Goal: Task Accomplishment & Management: Use online tool/utility

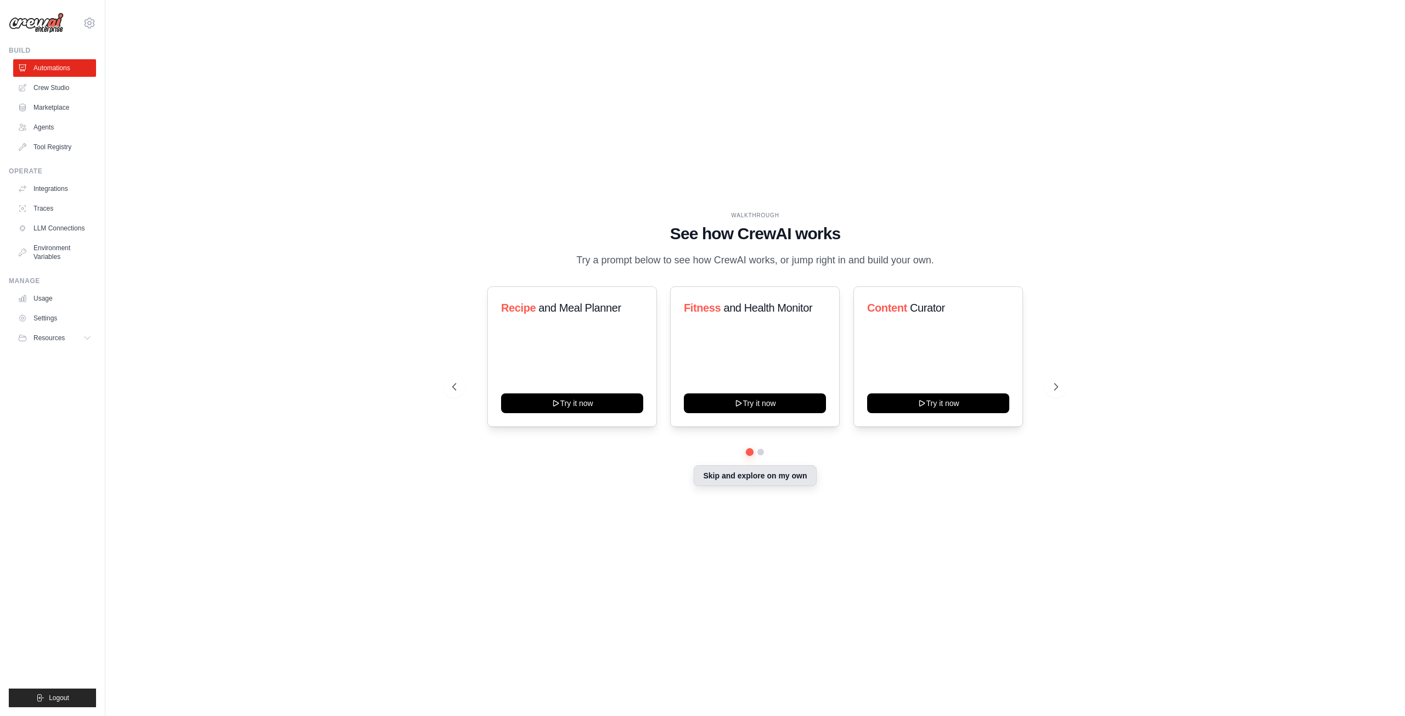
click at [732, 482] on button "Skip and explore on my own" at bounding box center [755, 475] width 122 height 21
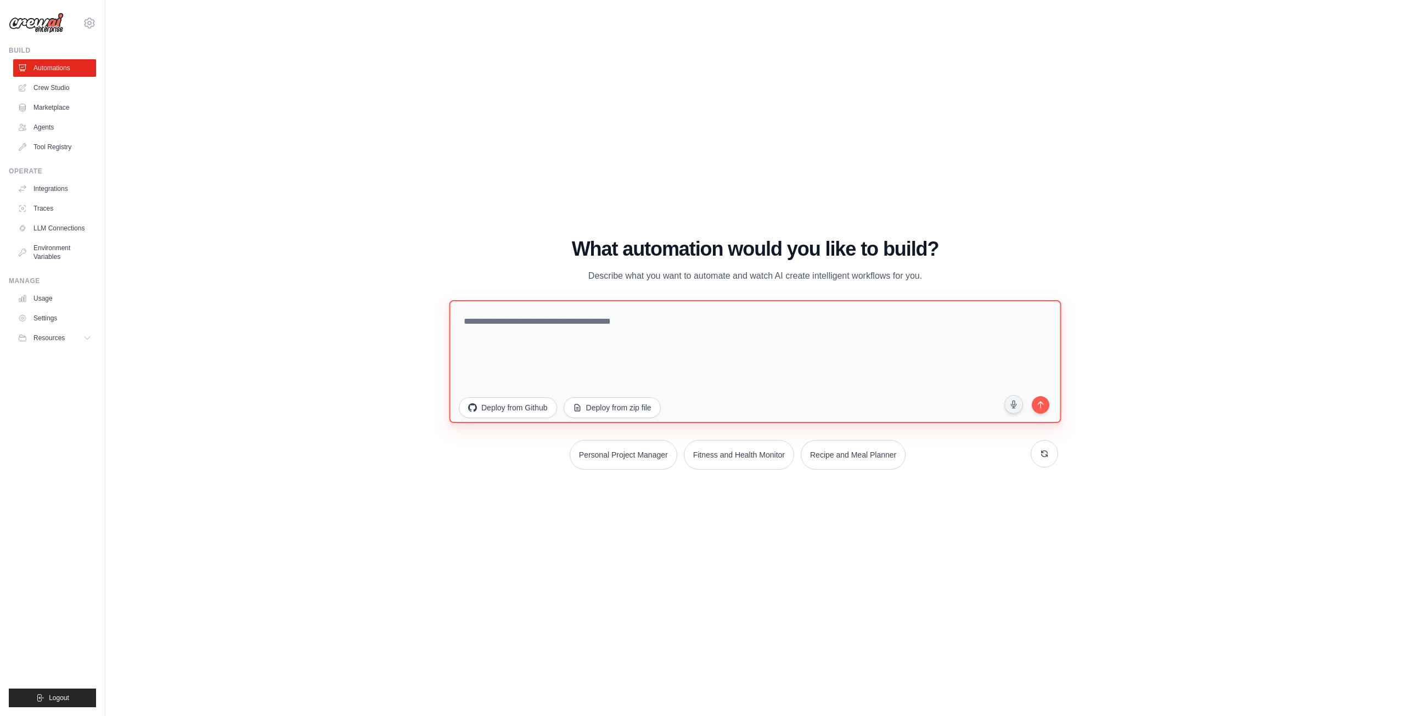
click at [610, 327] on textarea at bounding box center [755, 361] width 612 height 123
click at [70, 336] on button "Resources" at bounding box center [55, 338] width 83 height 18
drag, startPoint x: 711, startPoint y: 324, endPoint x: 714, endPoint y: 317, distance: 7.5
click at [714, 317] on textarea at bounding box center [755, 361] width 612 height 123
paste textarea "**********"
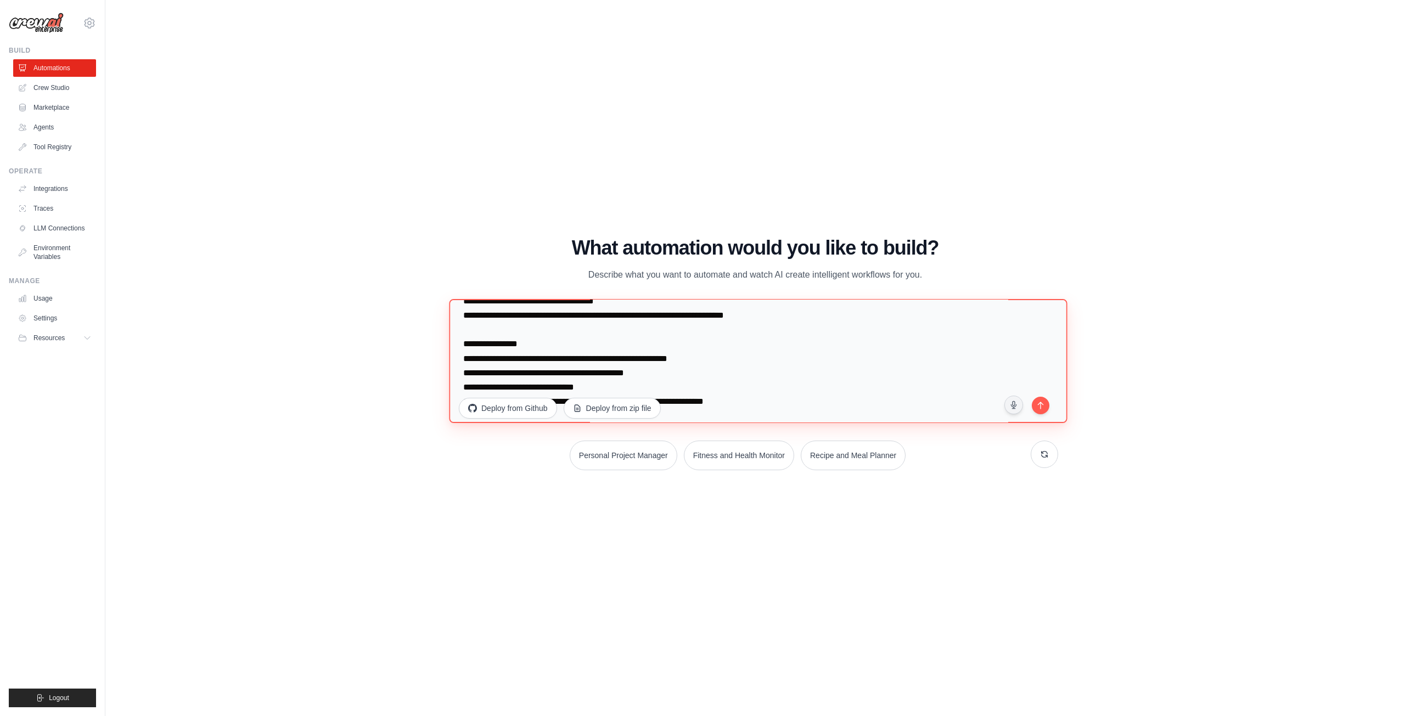
scroll to position [319, 0]
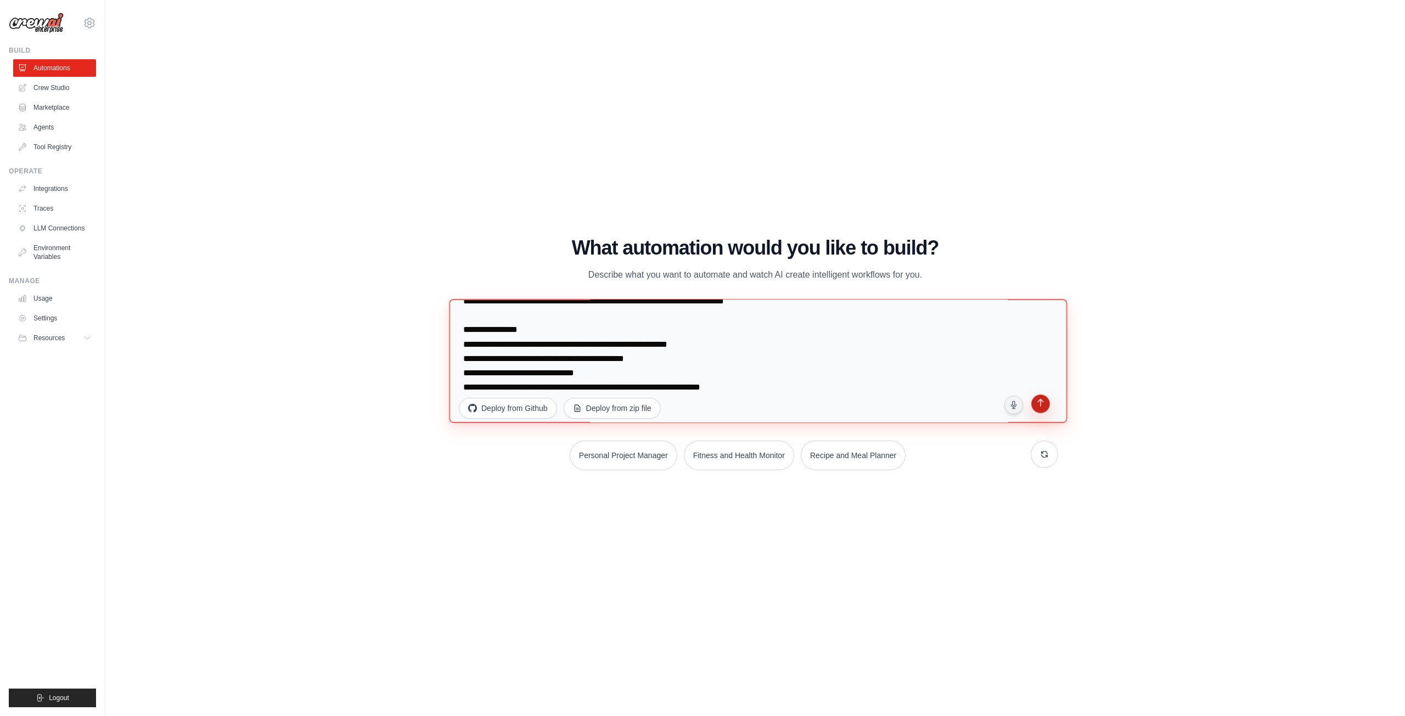
type textarea "**********"
click at [1041, 401] on icon "submit" at bounding box center [1040, 404] width 7 height 8
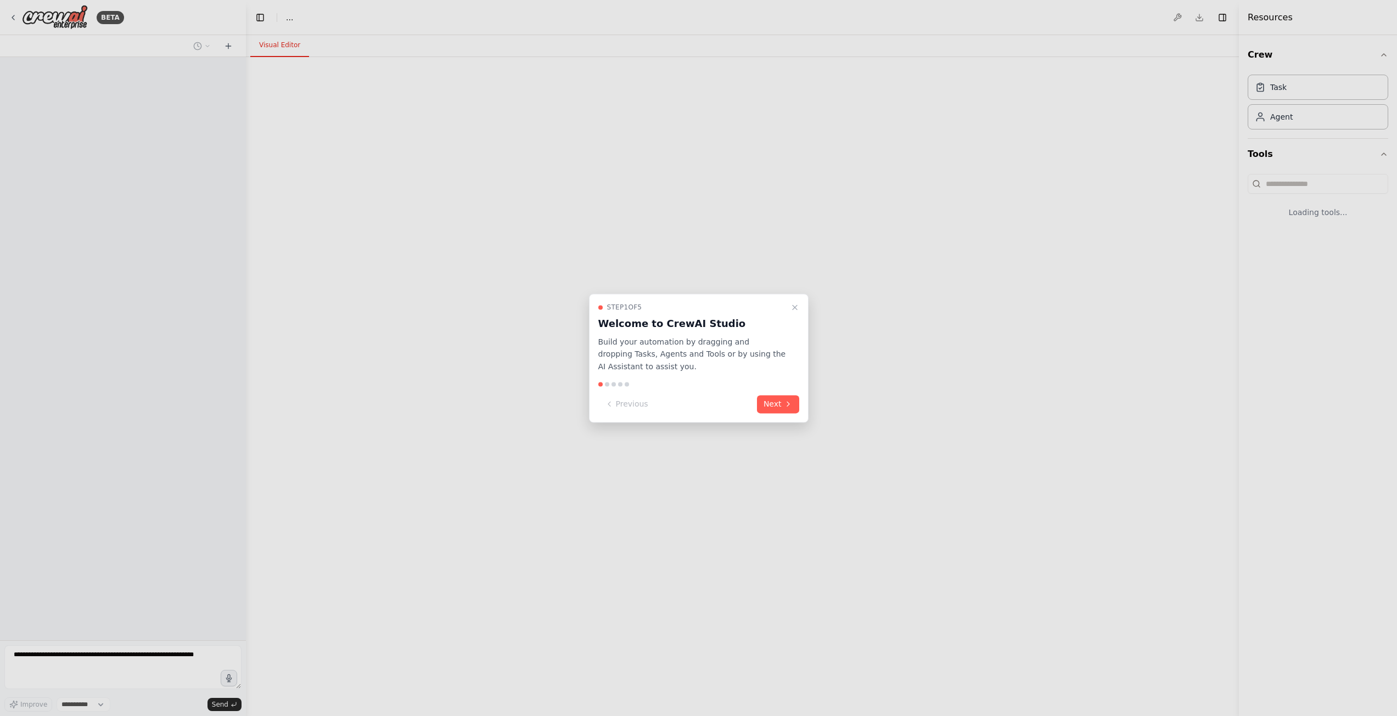
select select "****"
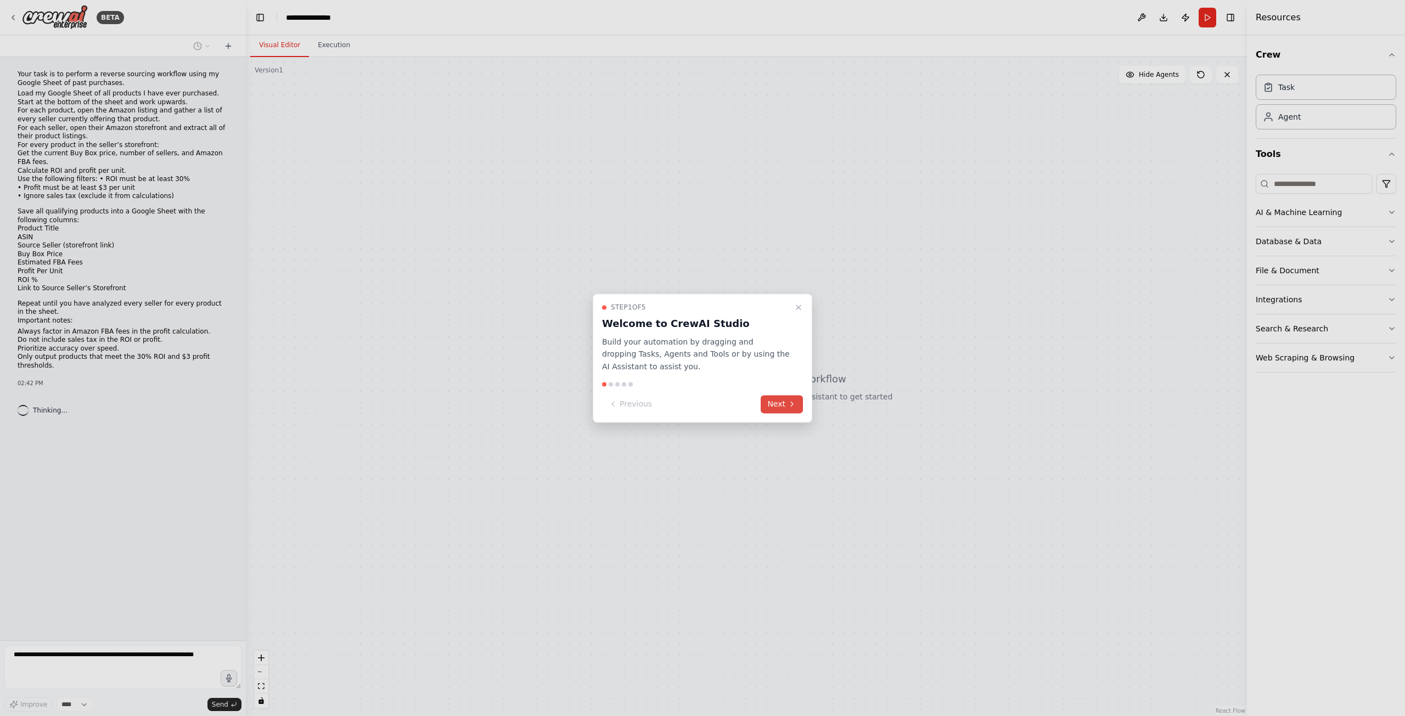
click at [787, 412] on button "Next" at bounding box center [782, 404] width 42 height 18
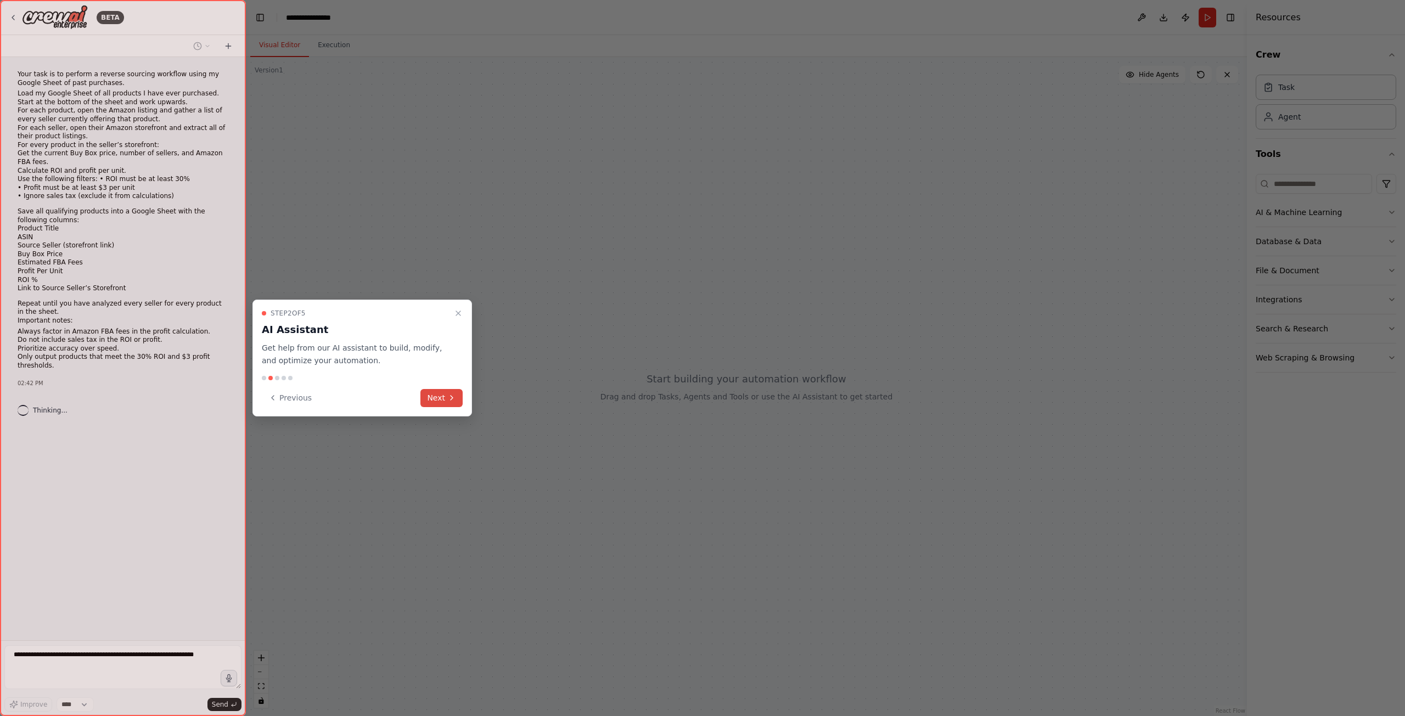
click at [434, 394] on button "Next" at bounding box center [441, 398] width 42 height 18
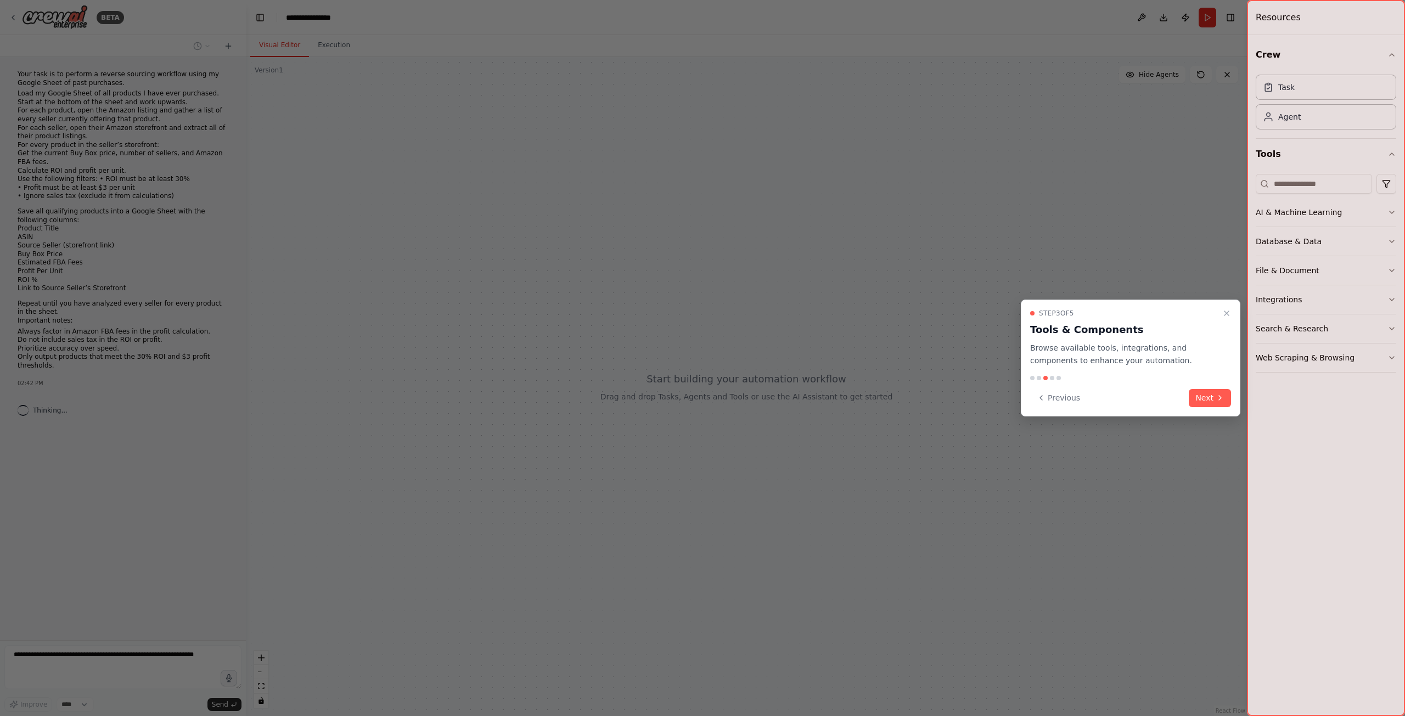
click at [1213, 392] on button "Next" at bounding box center [1210, 398] width 42 height 18
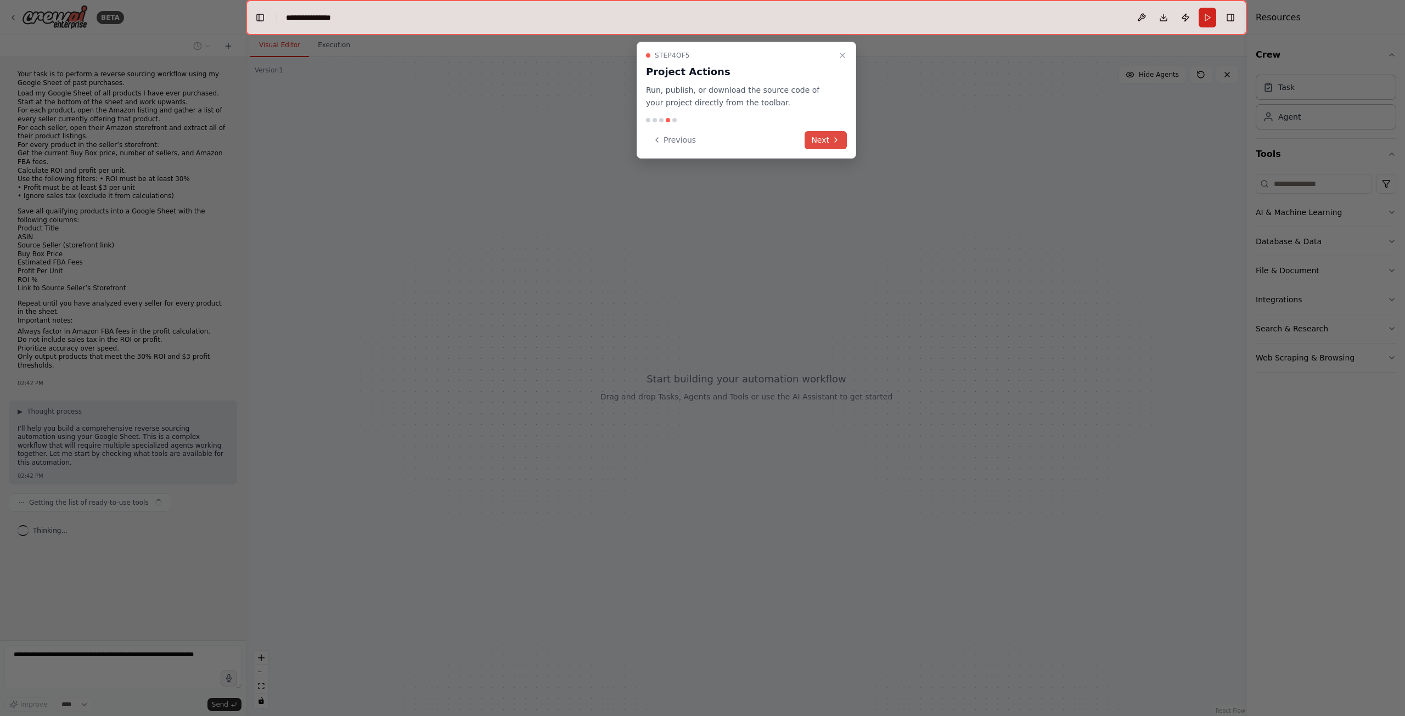
click at [834, 143] on icon at bounding box center [836, 140] width 9 height 9
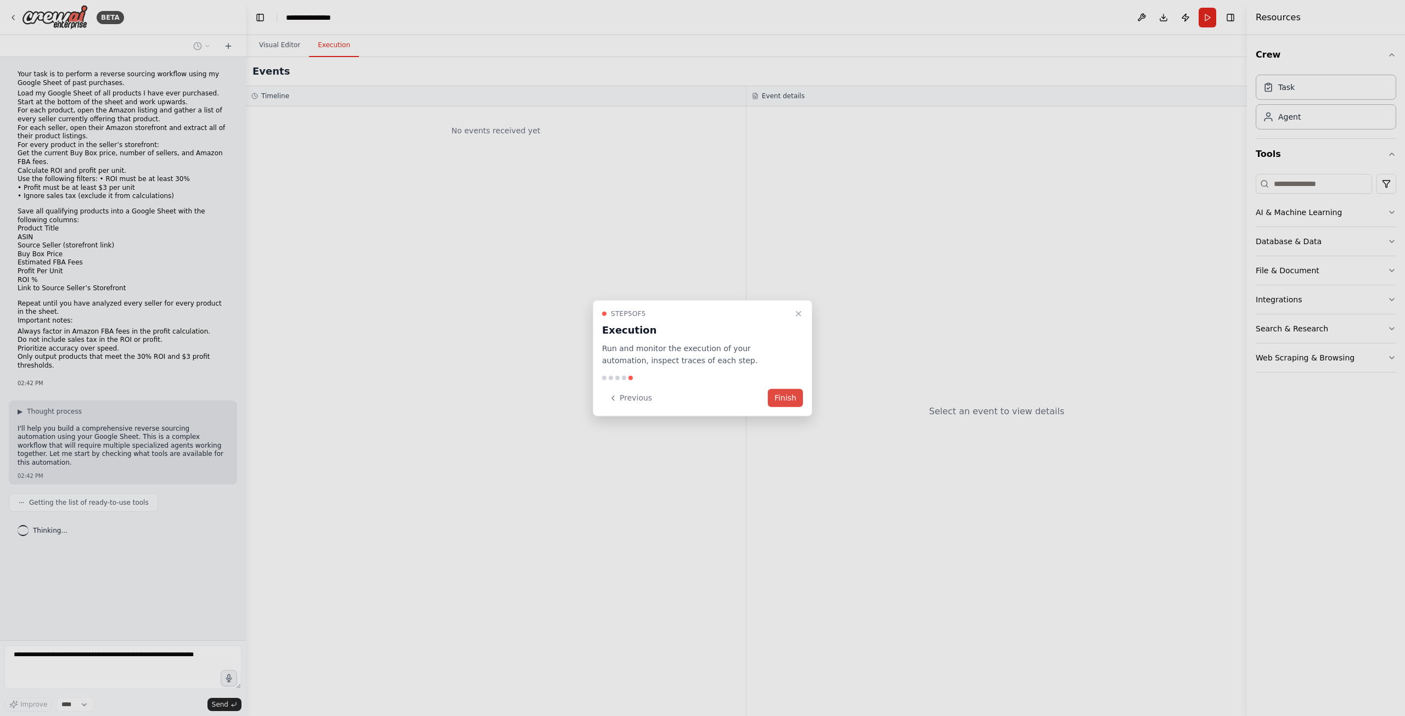
click at [794, 398] on button "Finish" at bounding box center [785, 398] width 35 height 18
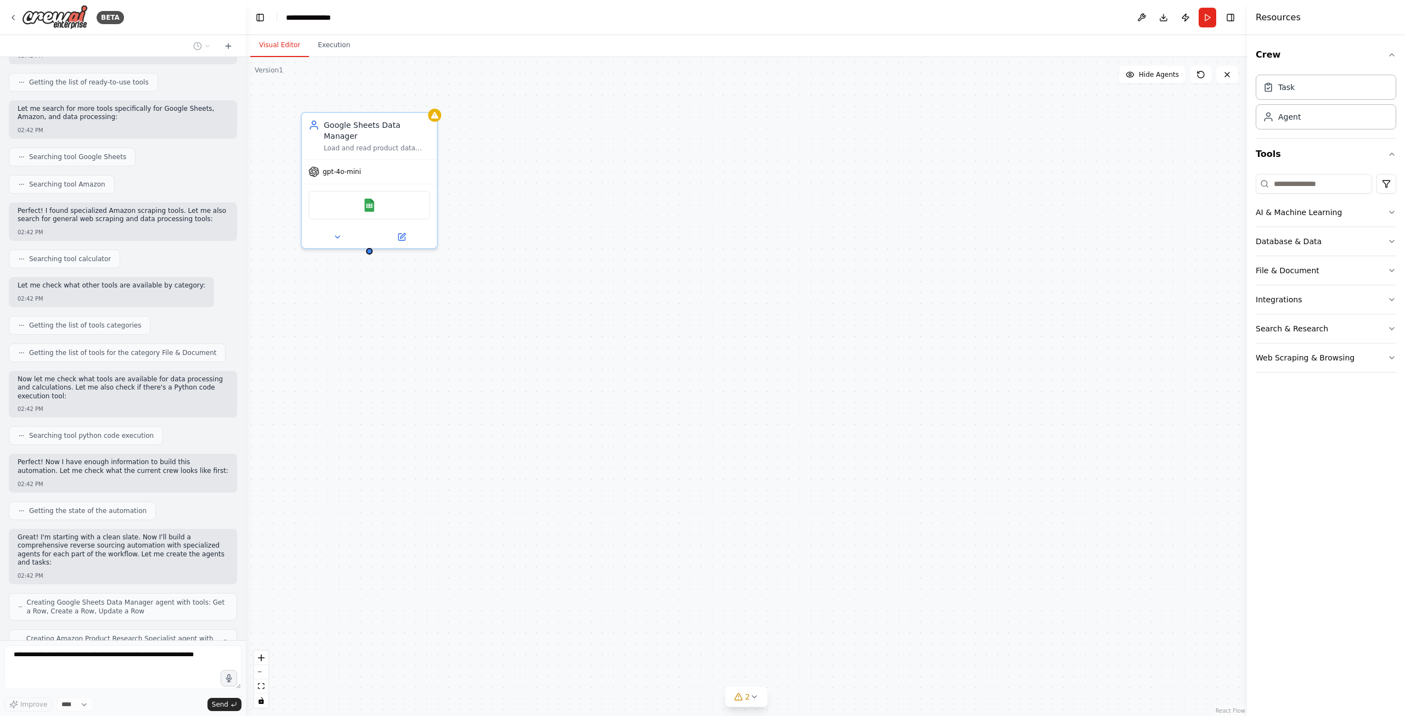
scroll to position [457, 0]
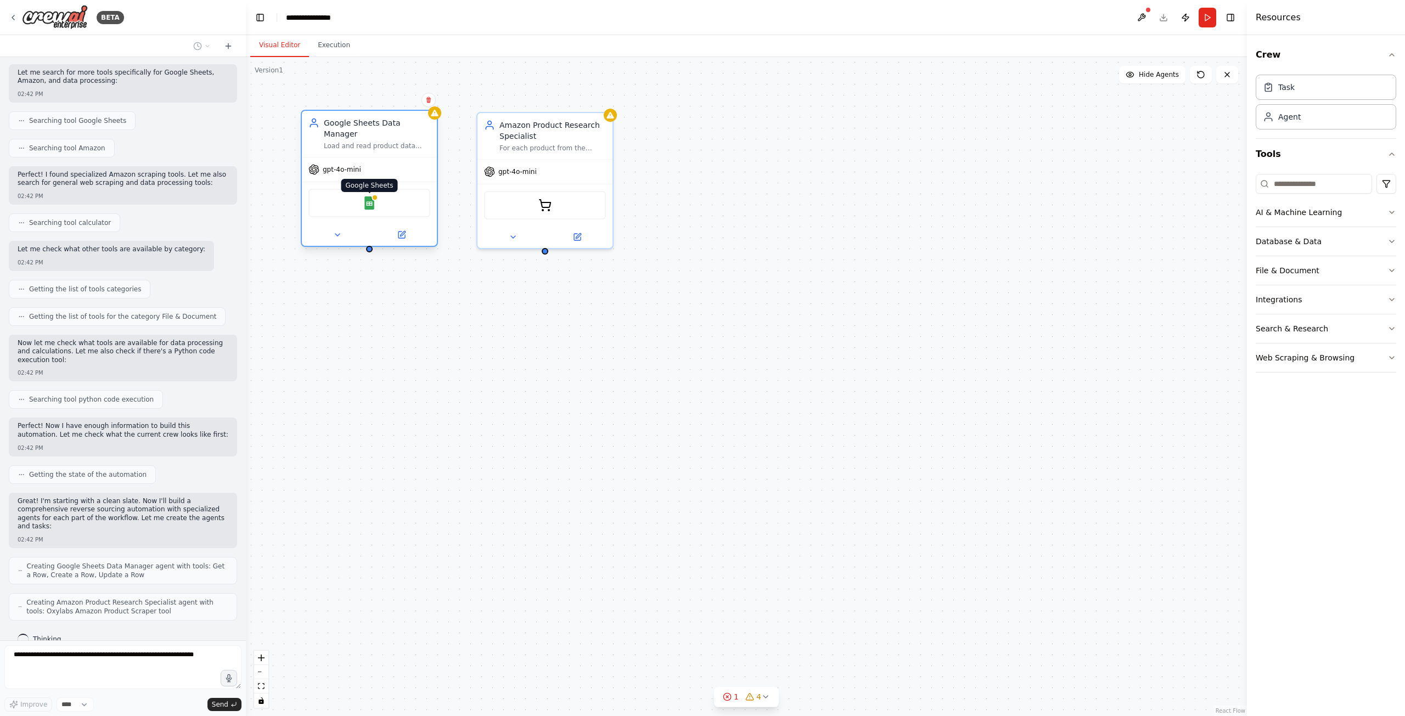
click at [366, 196] on img at bounding box center [369, 202] width 13 height 13
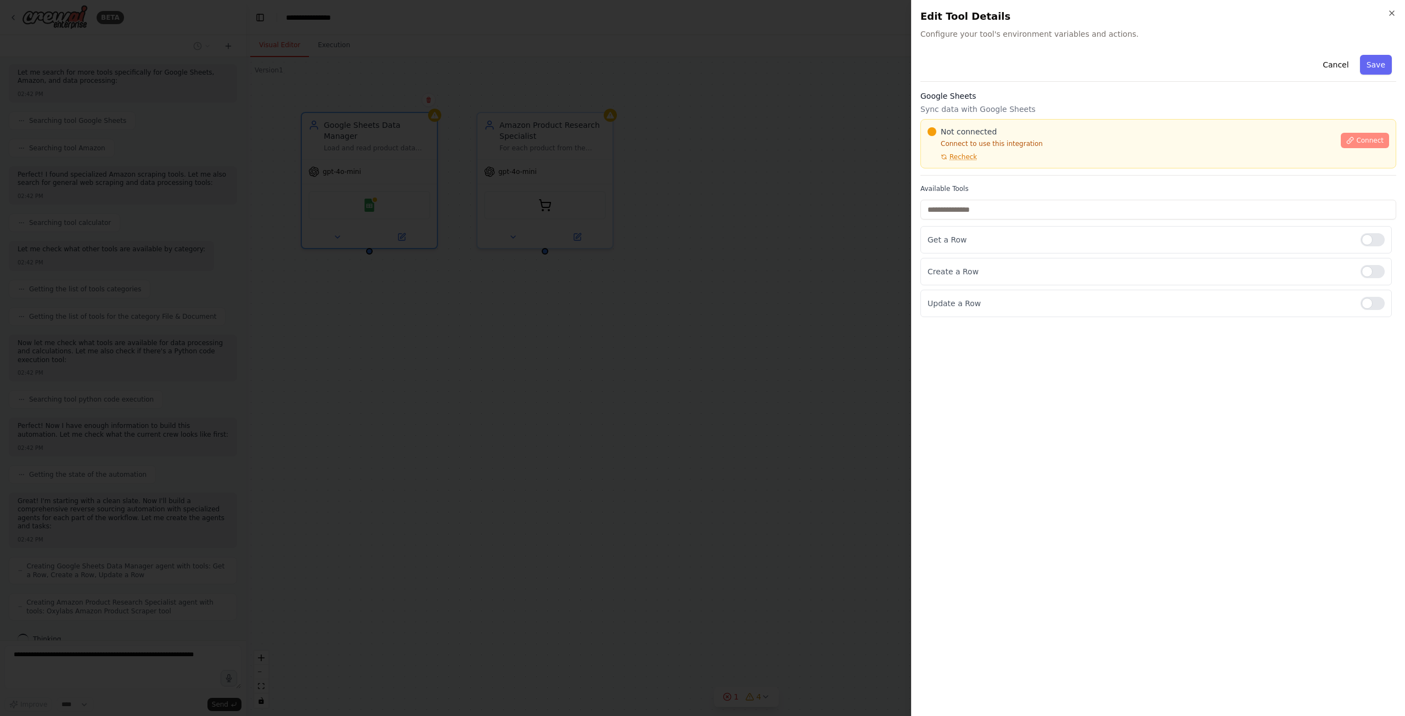
click at [1384, 143] on button "Connect" at bounding box center [1365, 140] width 48 height 15
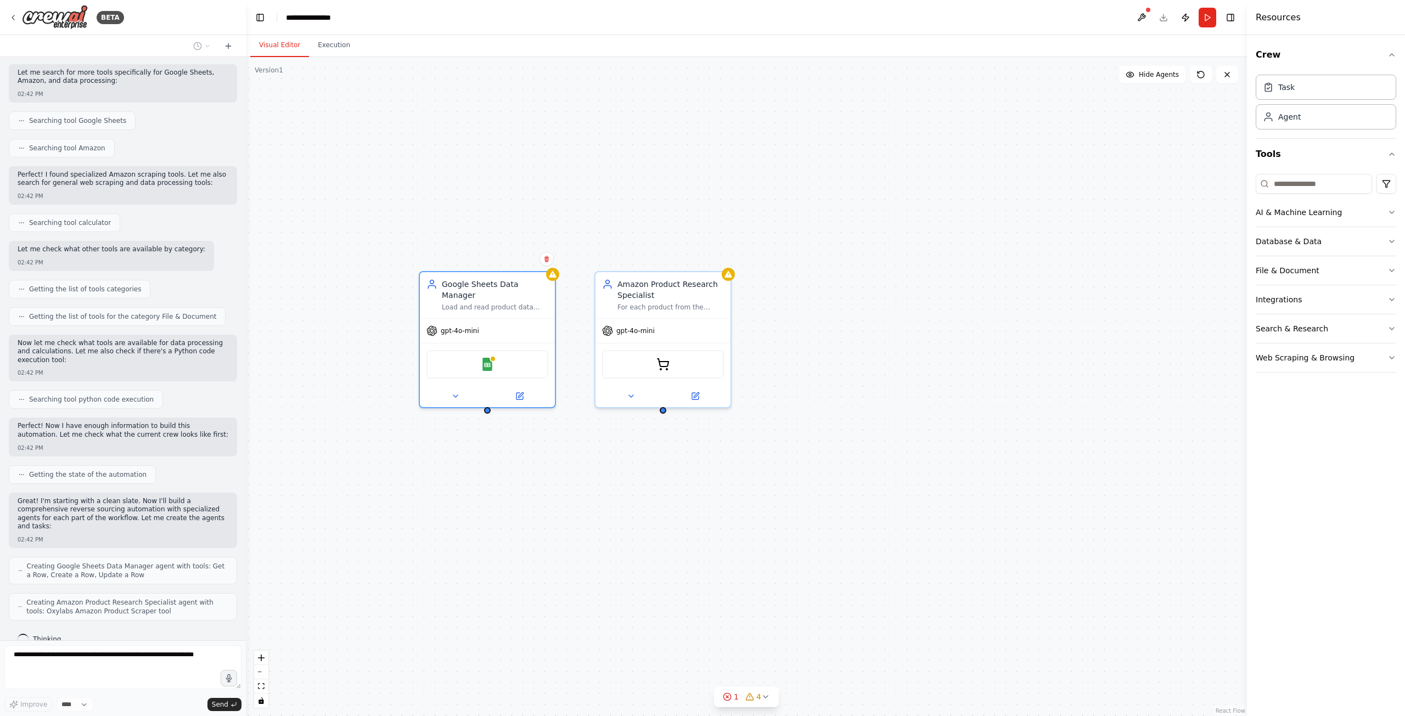
drag, startPoint x: 430, startPoint y: 373, endPoint x: 549, endPoint y: 532, distance: 198.5
click at [549, 532] on div "Google Sheets Data Manager Load and read product data from the Google Sheet {go…" at bounding box center [746, 386] width 1001 height 659
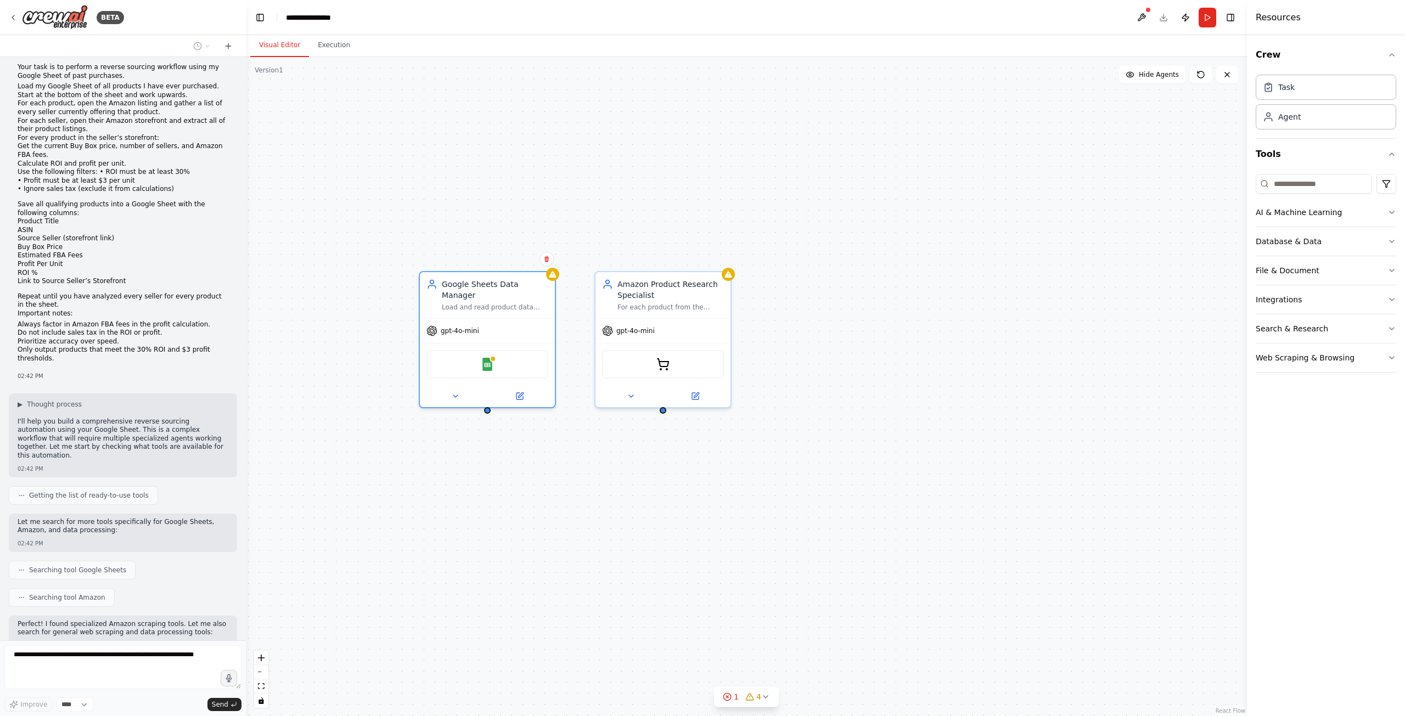
scroll to position [0, 0]
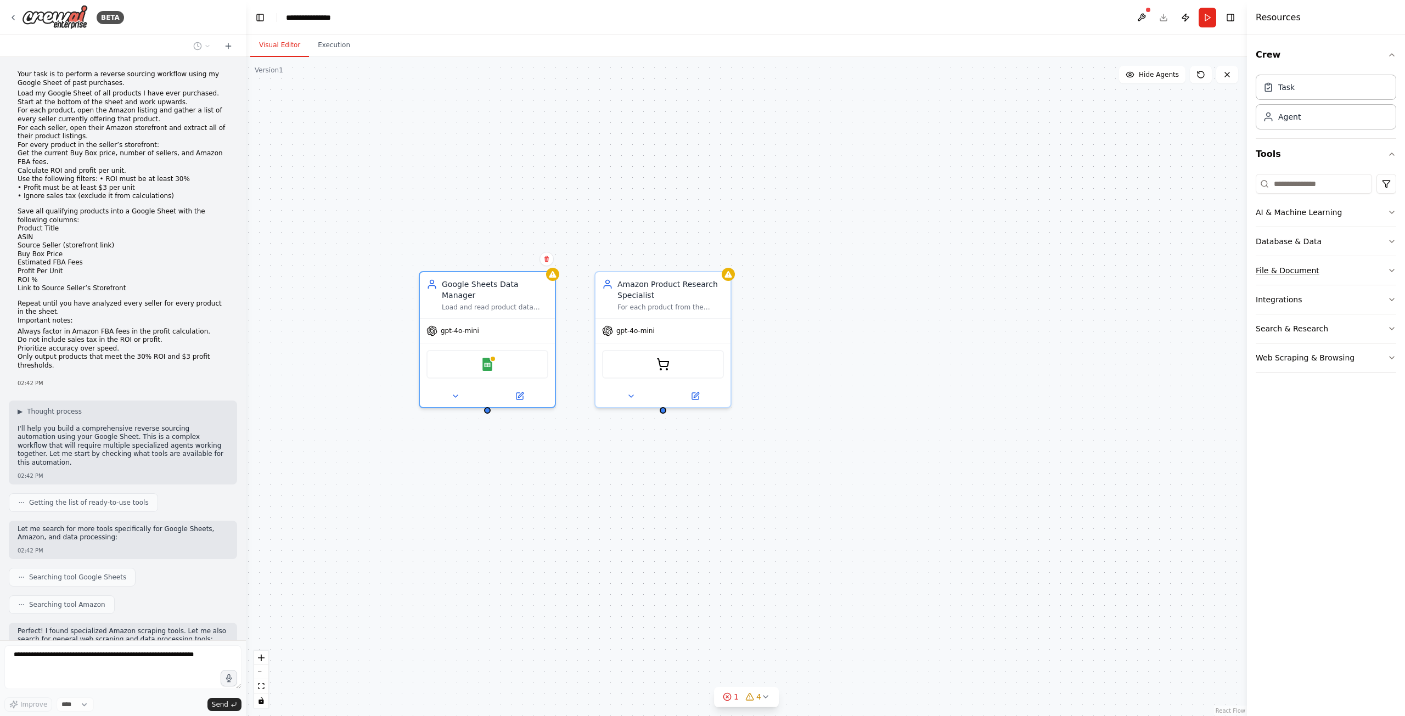
click at [1356, 278] on button "File & Document" at bounding box center [1326, 270] width 141 height 29
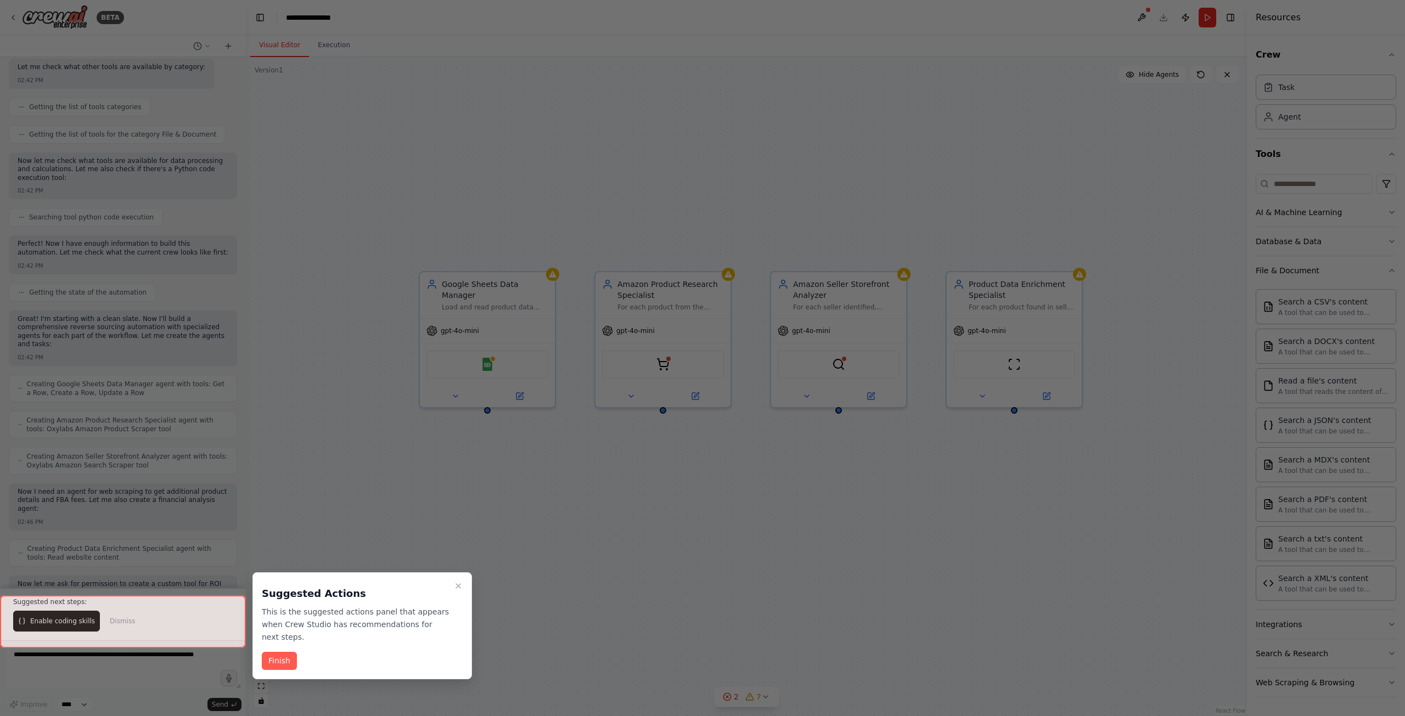
scroll to position [648, 0]
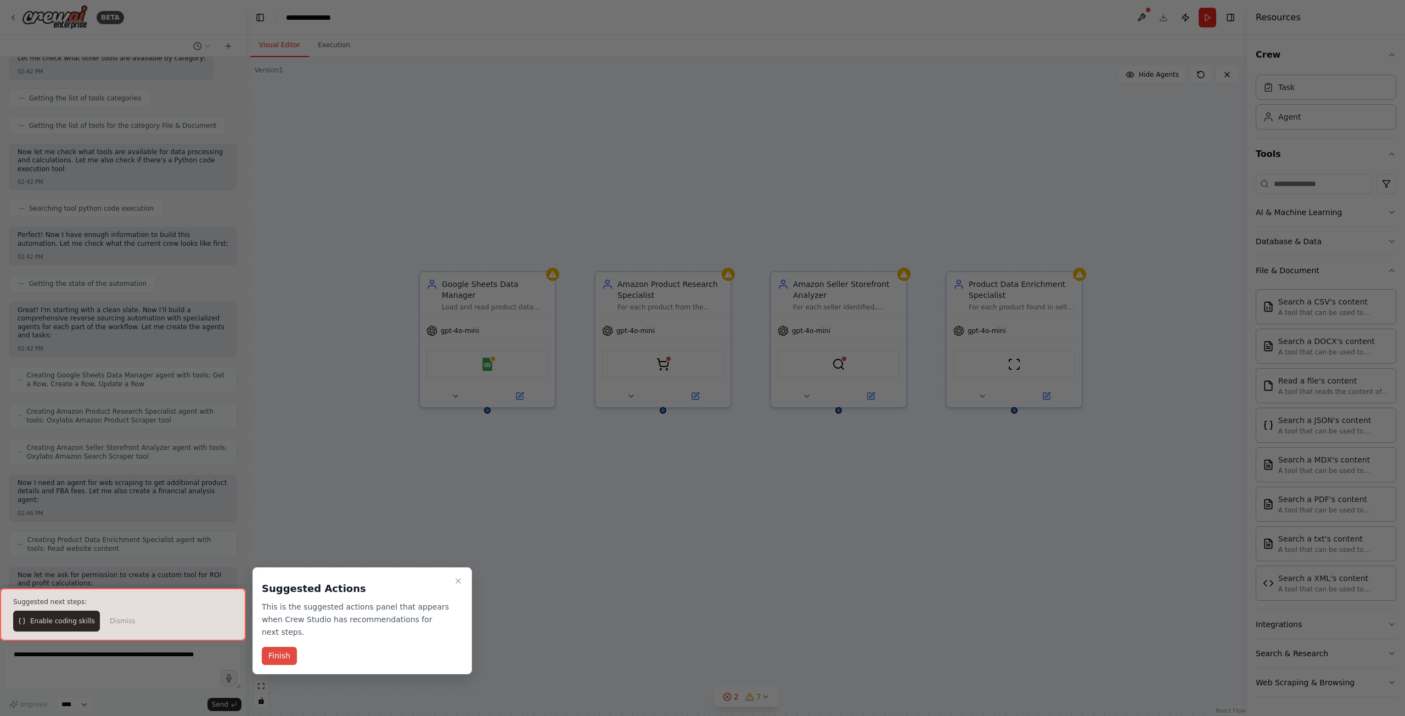
click at [281, 648] on button "Finish" at bounding box center [279, 656] width 35 height 18
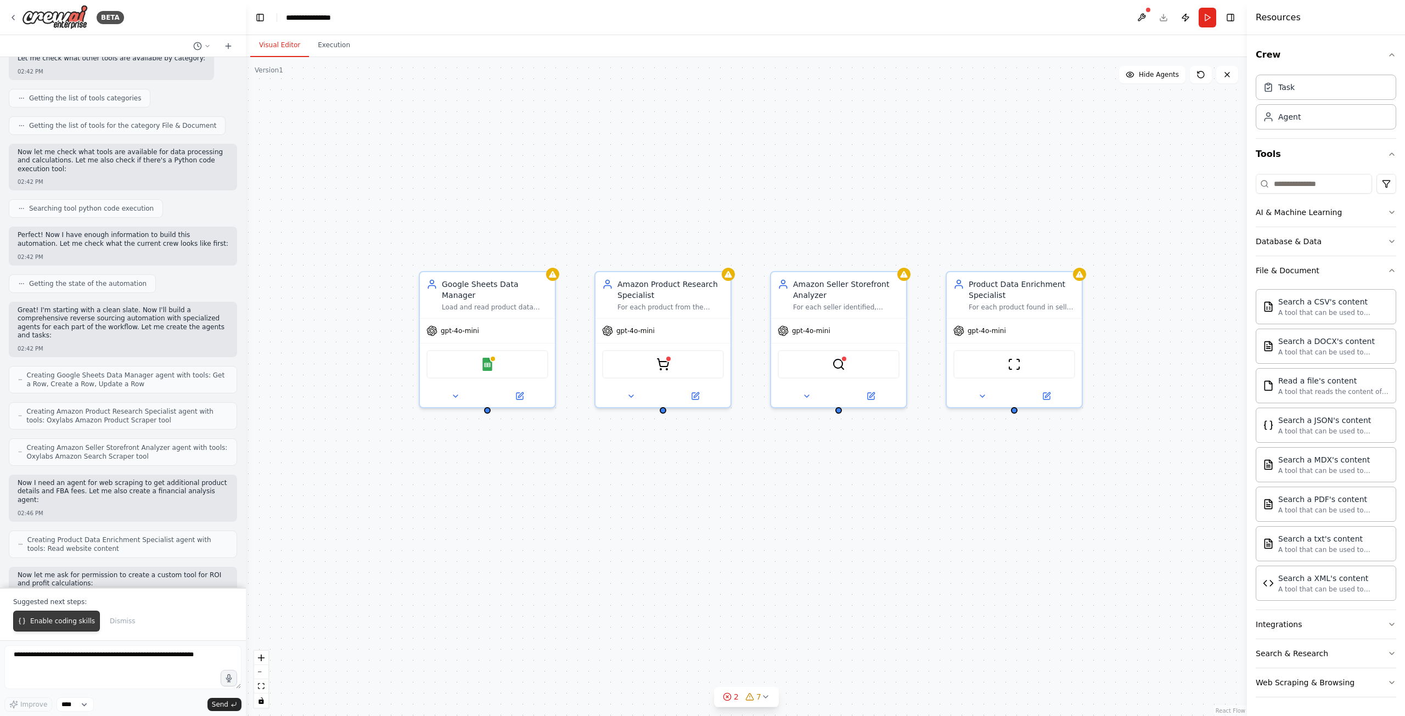
click at [62, 625] on span "Enable coding skills" at bounding box center [62, 621] width 65 height 9
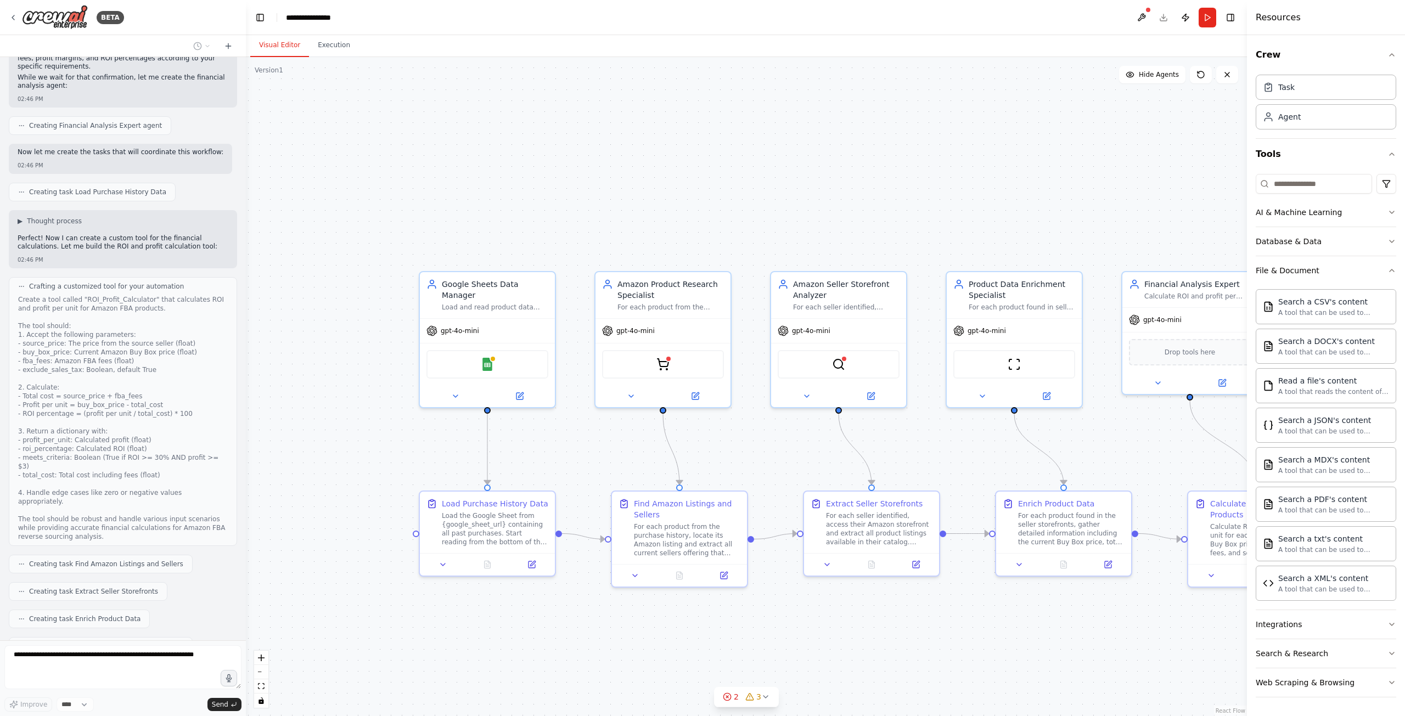
scroll to position [1300, 0]
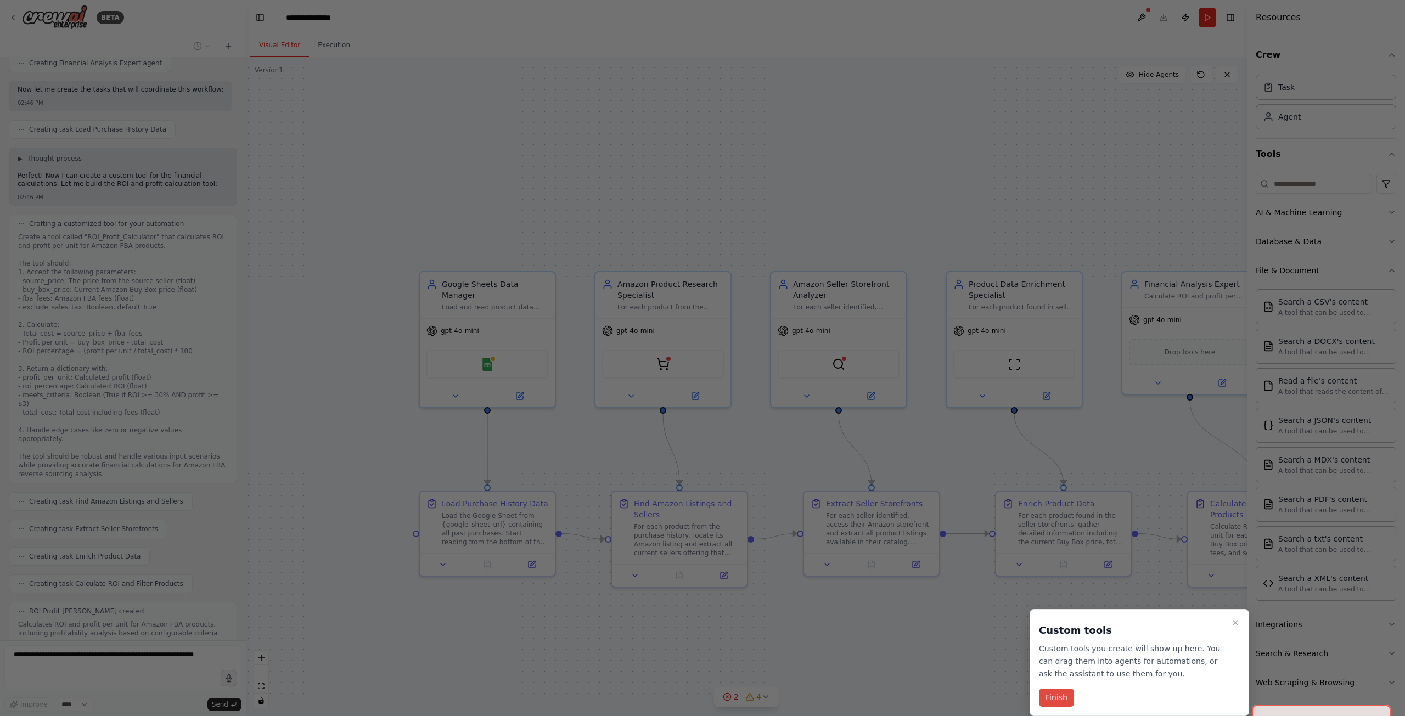
click at [1058, 701] on button "Finish" at bounding box center [1056, 698] width 35 height 18
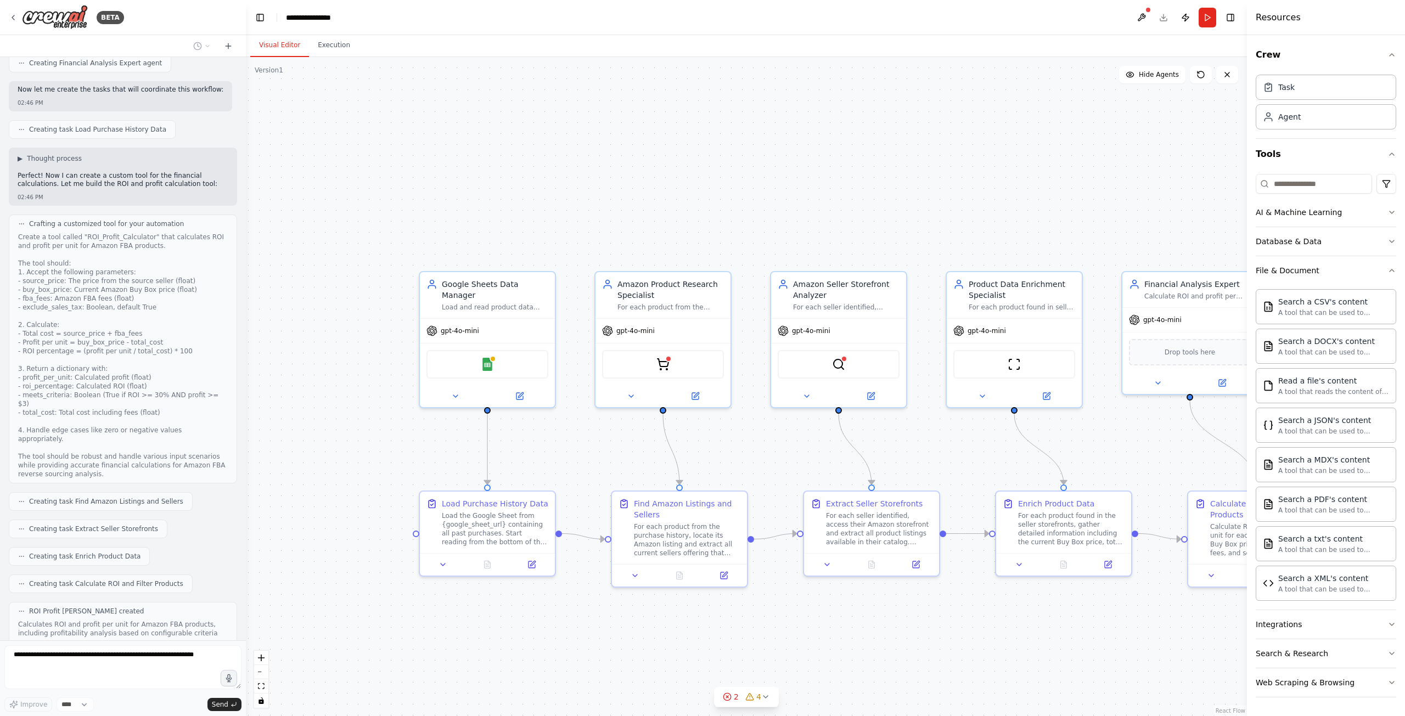
scroll to position [1328, 0]
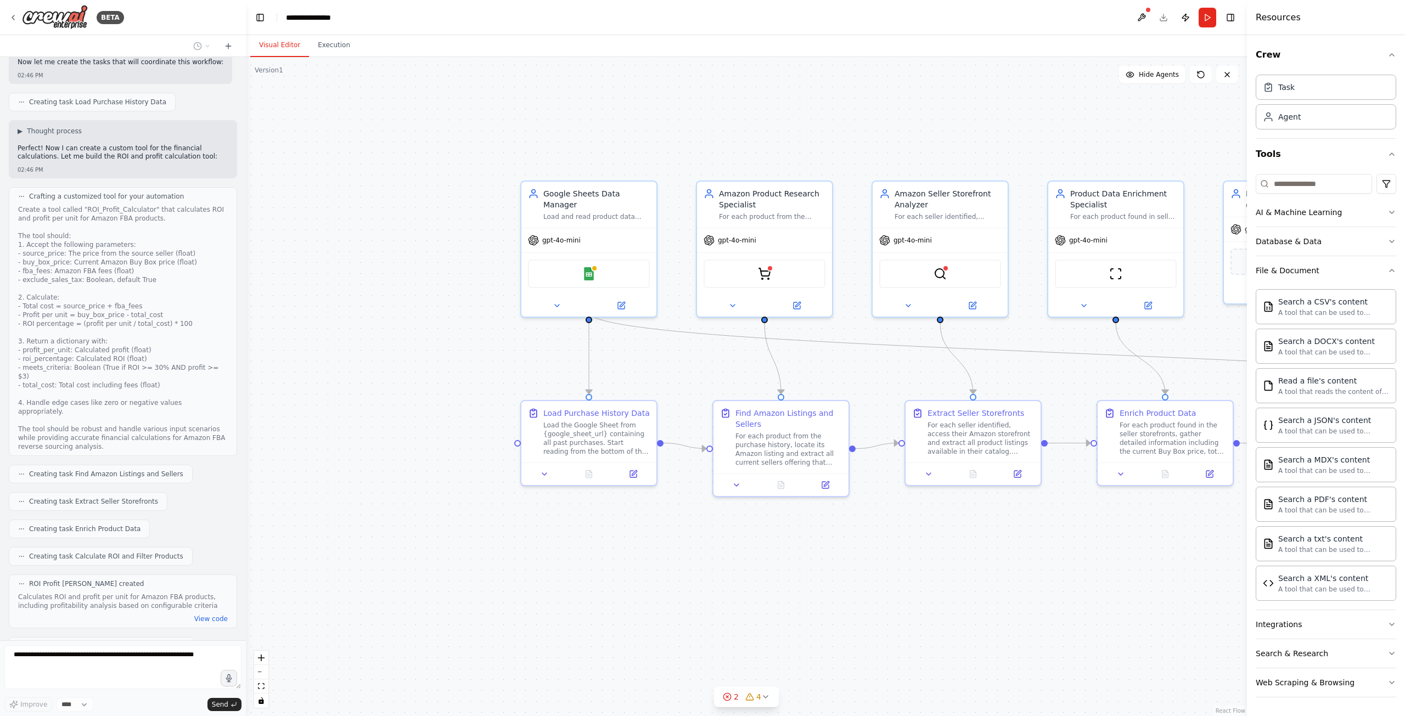
drag, startPoint x: 1102, startPoint y: 653, endPoint x: 1204, endPoint y: 562, distance: 136.1
click at [1204, 562] on div ".deletable-edge-delete-btn { width: 20px; height: 20px; border: 0px solid #ffff…" at bounding box center [746, 386] width 1001 height 659
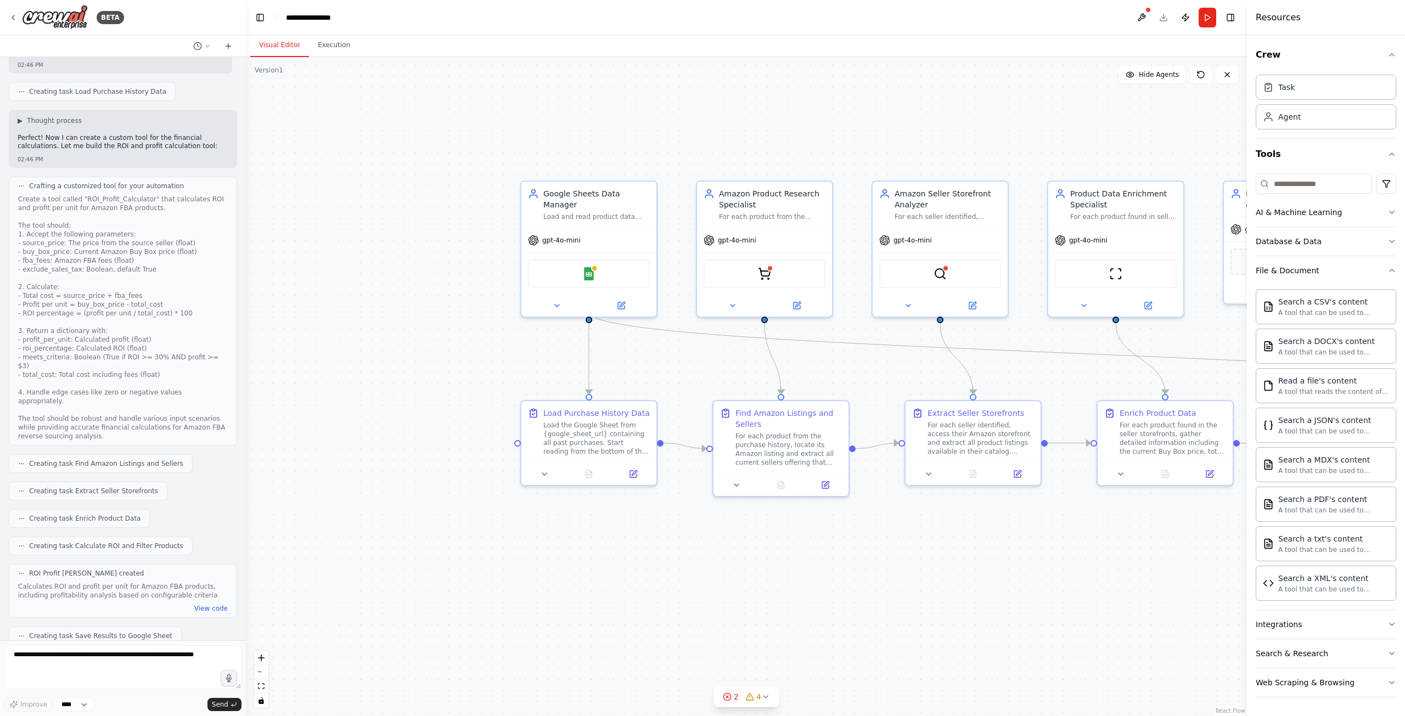
scroll to position [1394, 0]
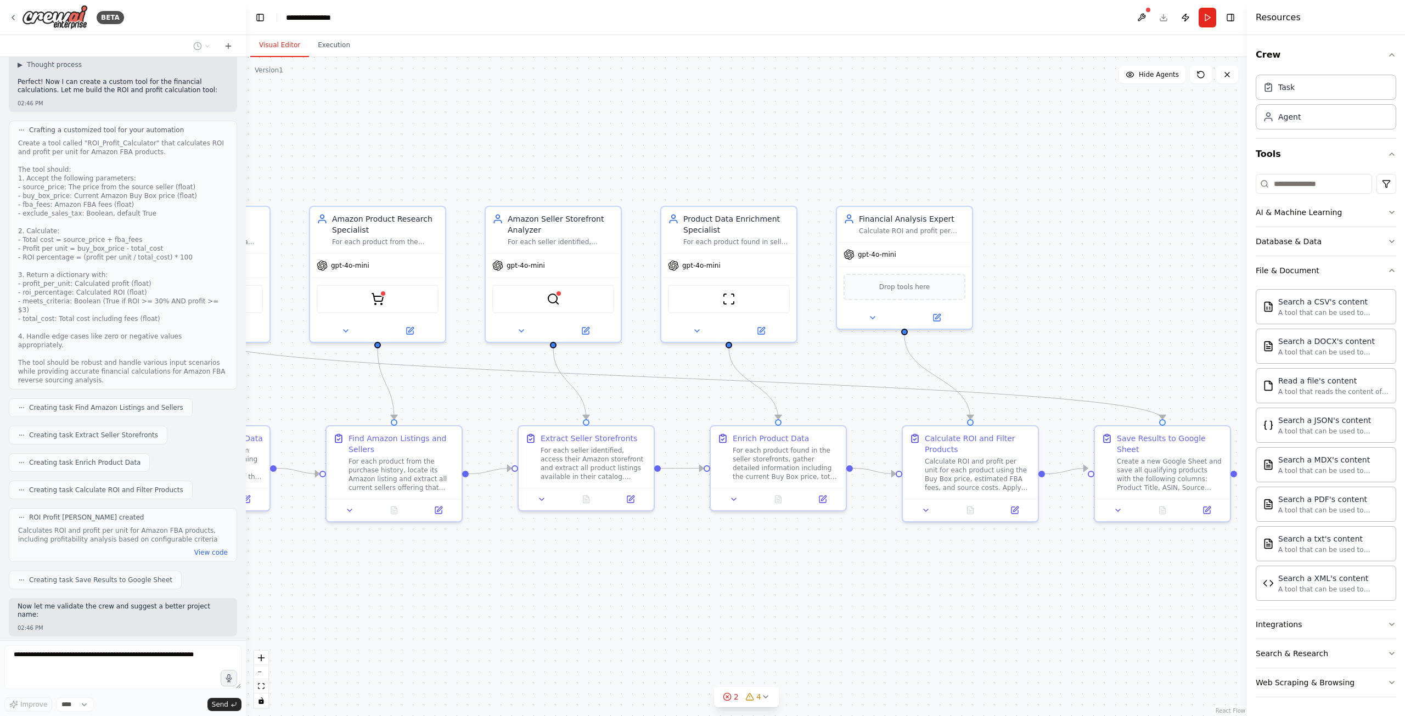
drag, startPoint x: 1166, startPoint y: 560, endPoint x: 779, endPoint y: 586, distance: 387.8
click at [779, 586] on div ".deletable-edge-delete-btn { width: 20px; height: 20px; border: 0px solid #ffff…" at bounding box center [746, 386] width 1001 height 659
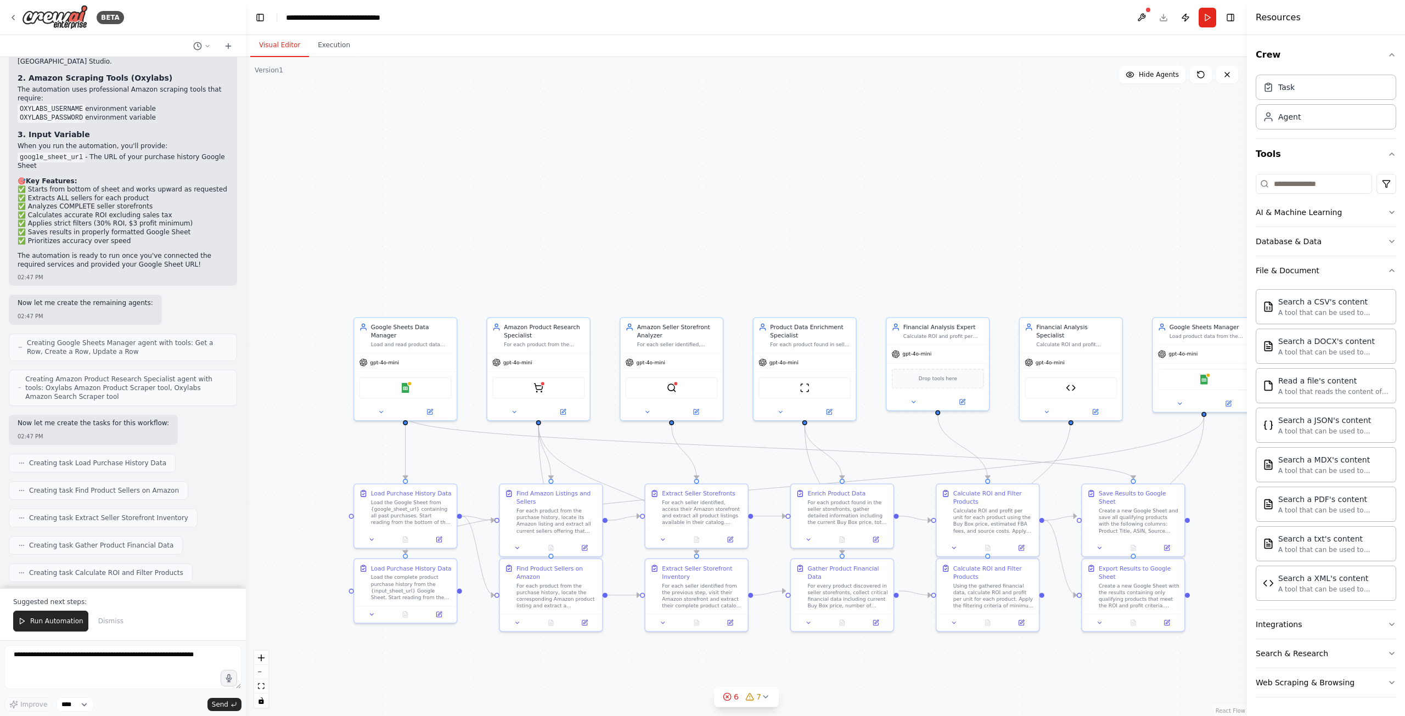
scroll to position [2660, 0]
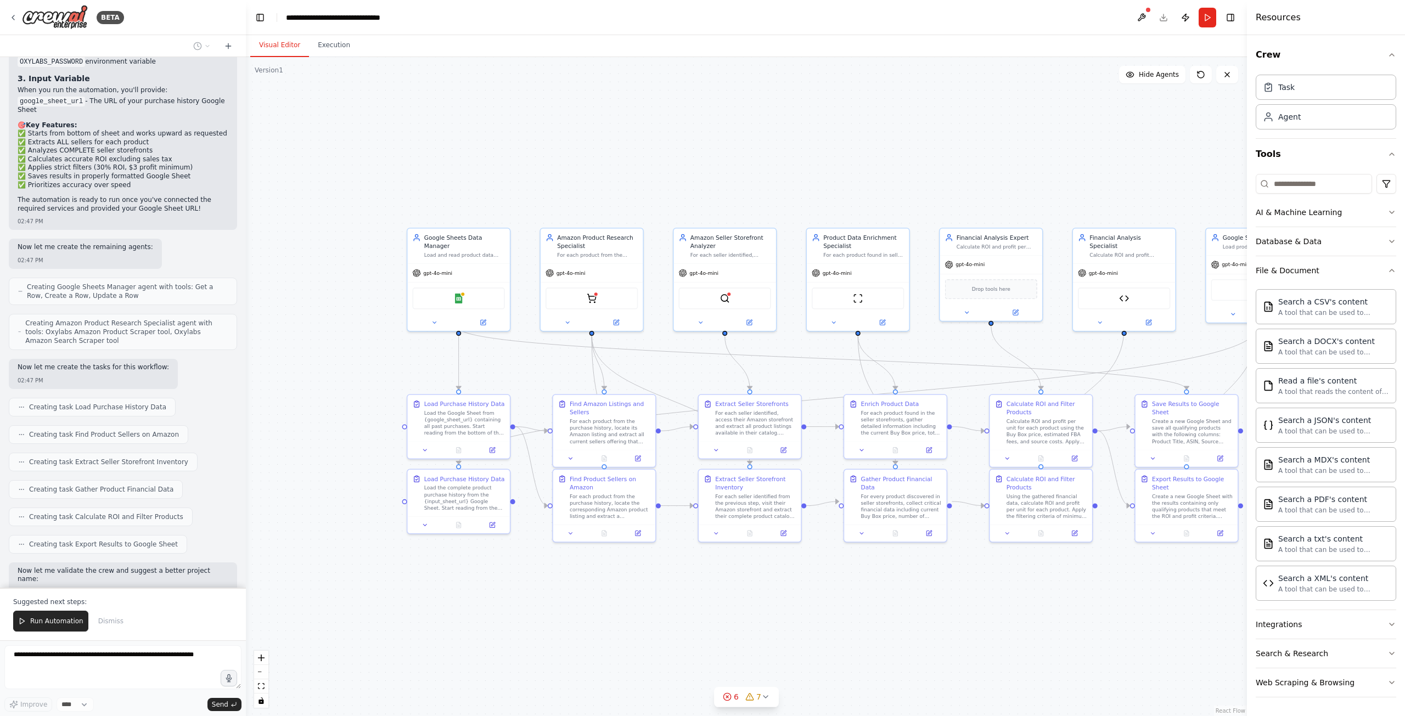
drag, startPoint x: 1020, startPoint y: 662, endPoint x: 1074, endPoint y: 572, distance: 104.1
click at [1074, 572] on div ".deletable-edge-delete-btn { width: 20px; height: 20px; border: 0px solid #ffff…" at bounding box center [746, 386] width 1001 height 659
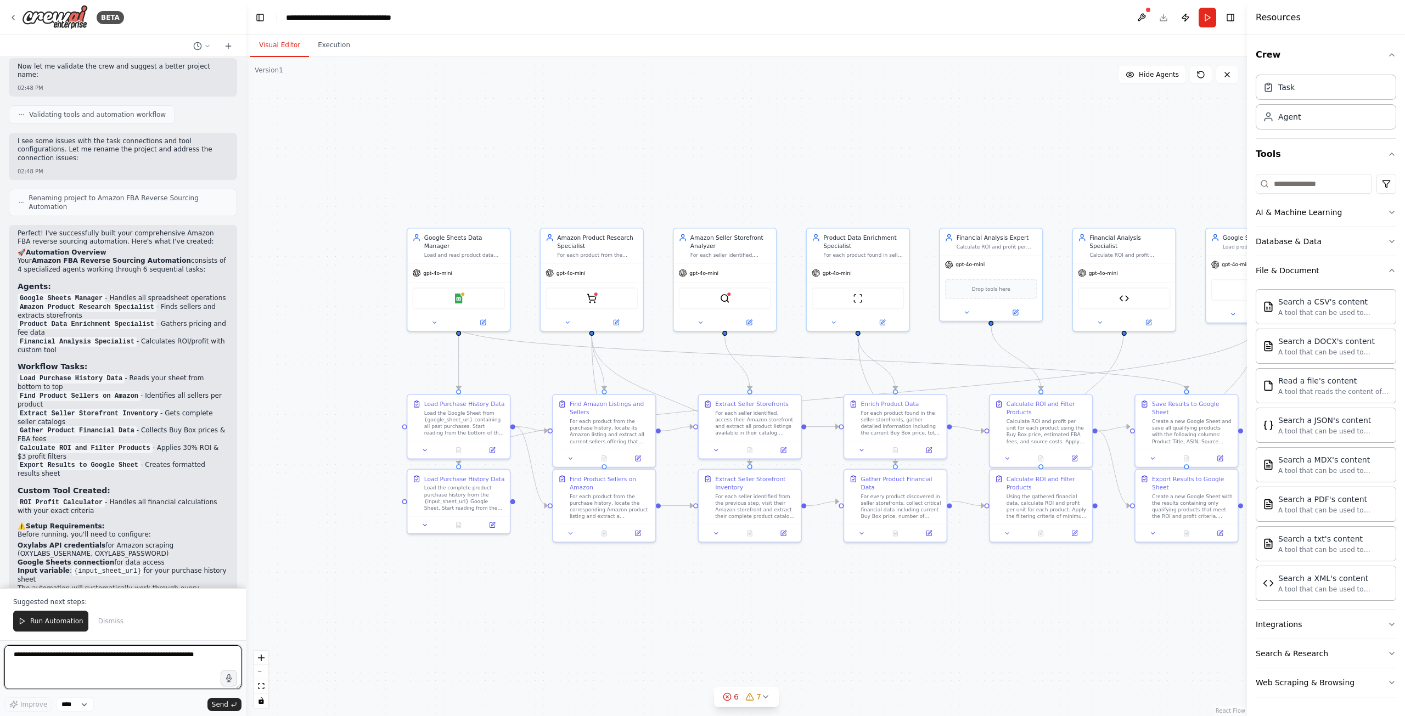
scroll to position [3173, 0]
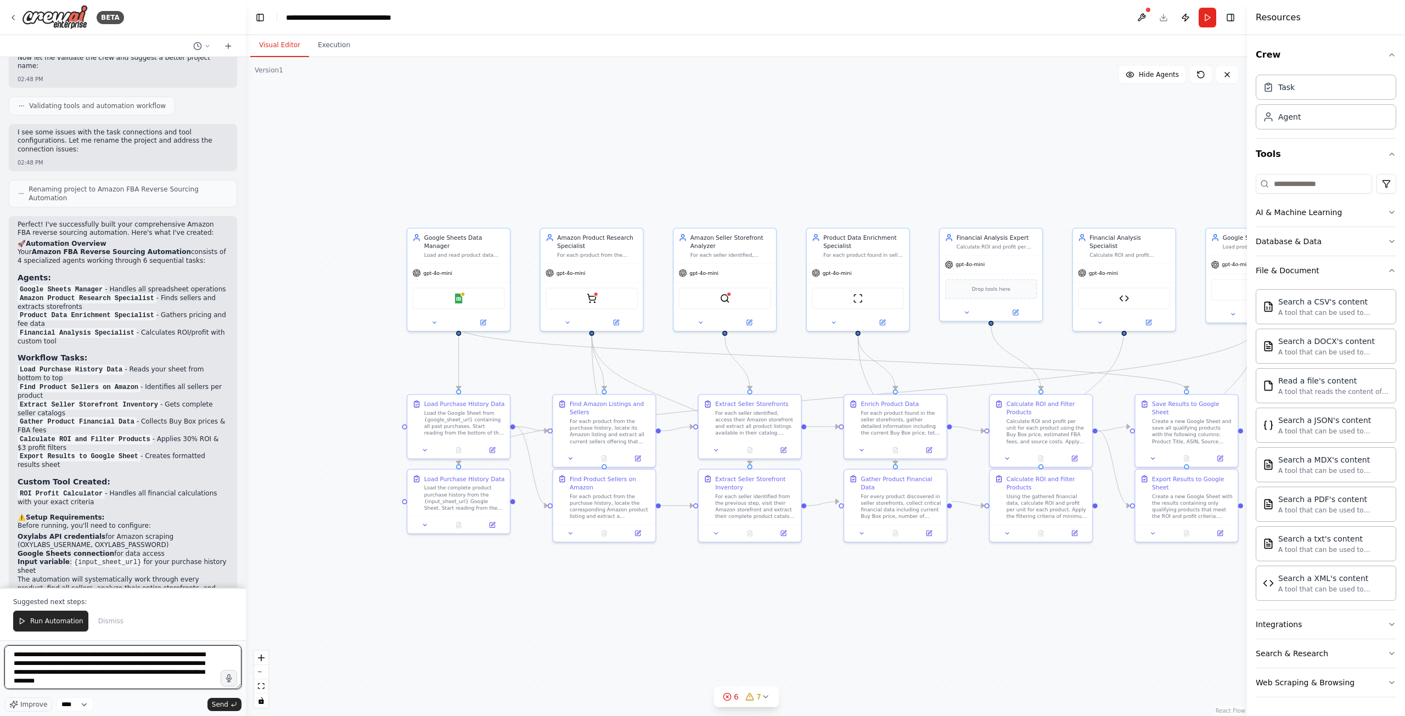
type textarea "**********"
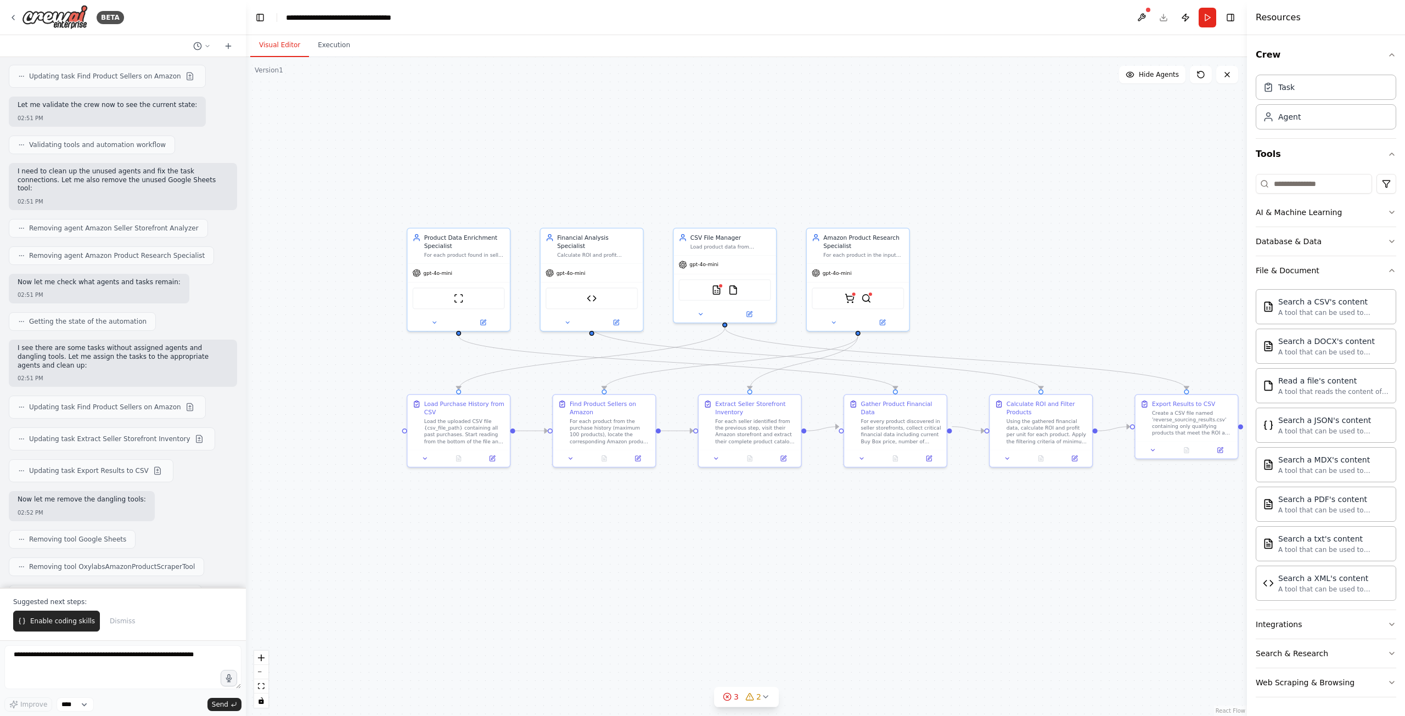
scroll to position [4801, 0]
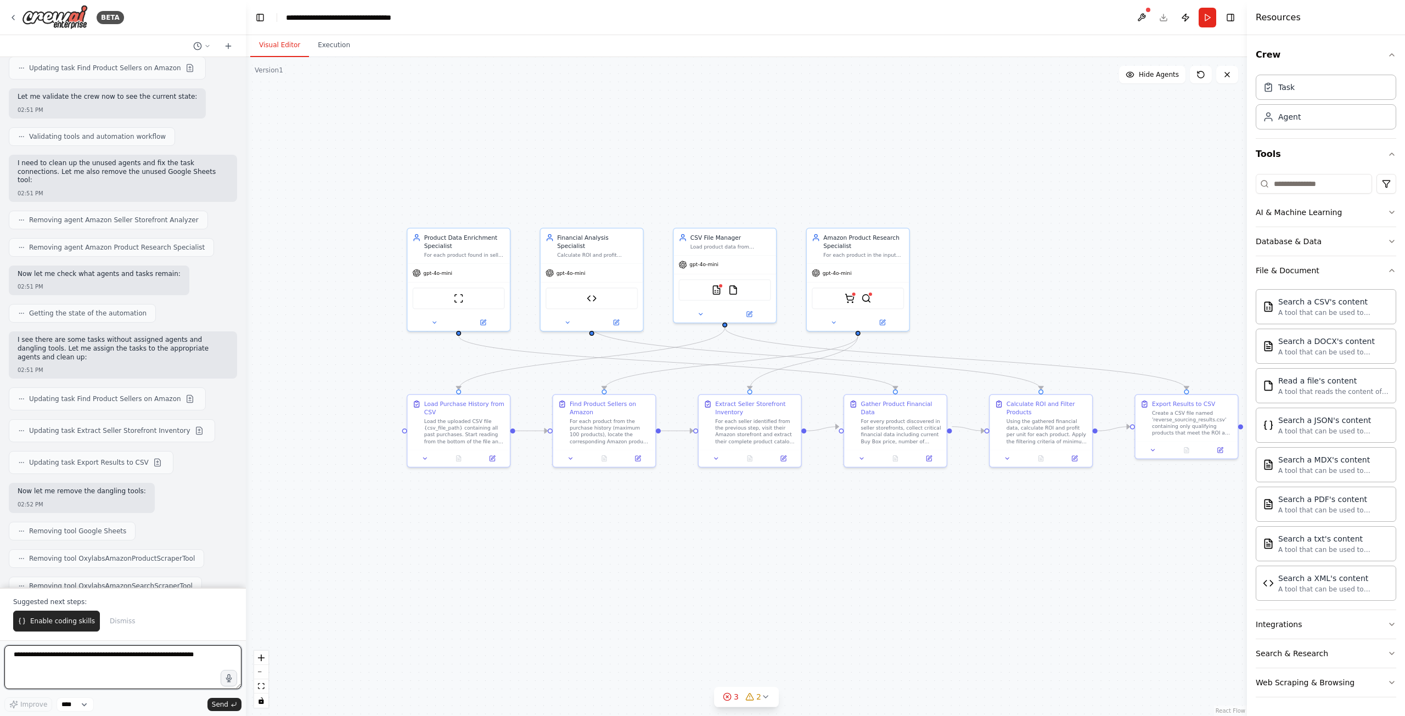
click at [149, 666] on textarea at bounding box center [122, 667] width 237 height 44
type textarea "********"
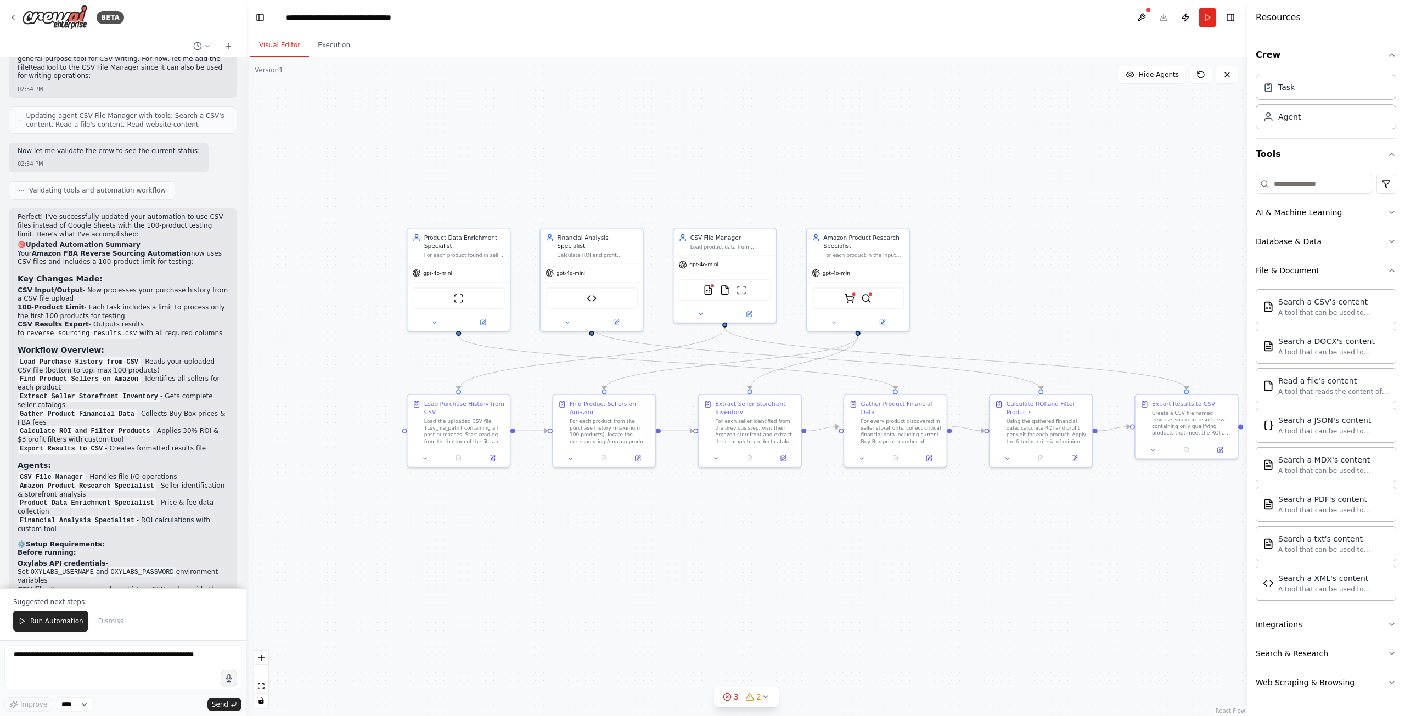
scroll to position [5847, 0]
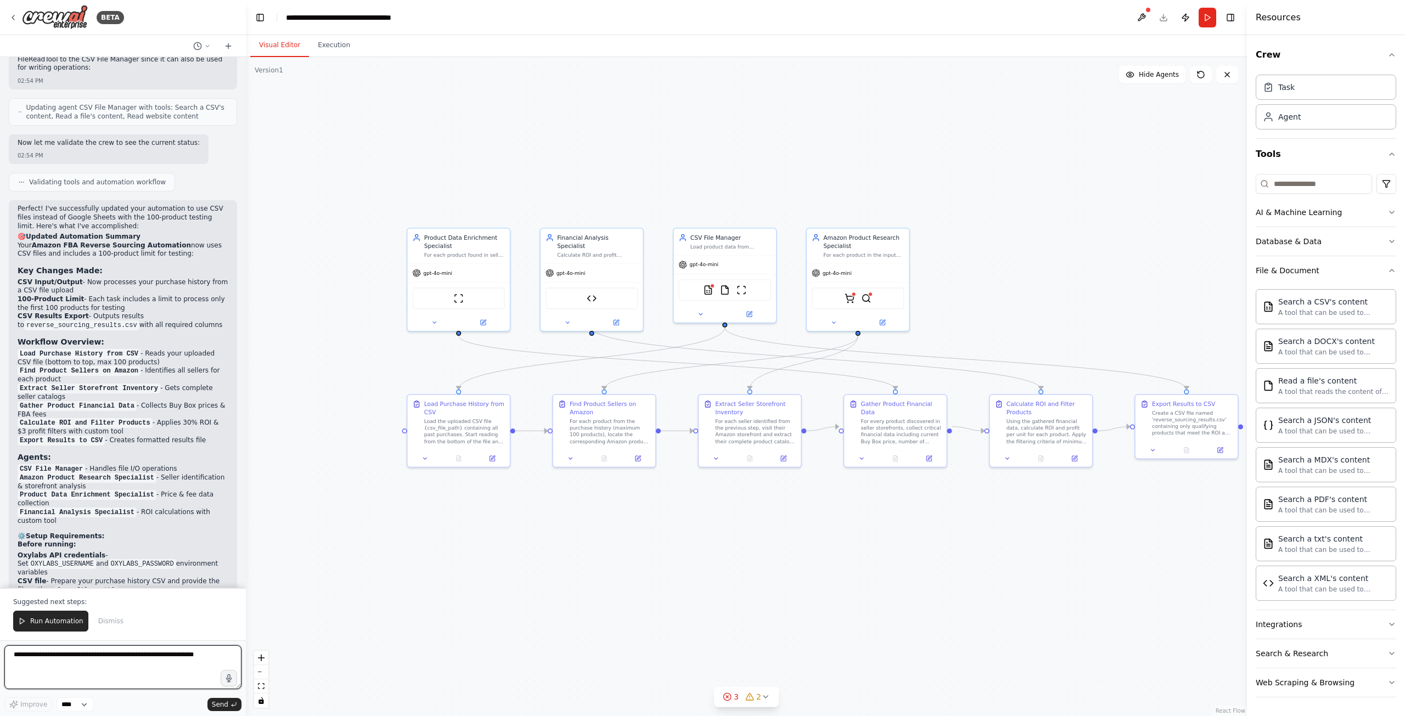
click at [198, 660] on textarea at bounding box center [122, 667] width 237 height 44
type textarea "**********"
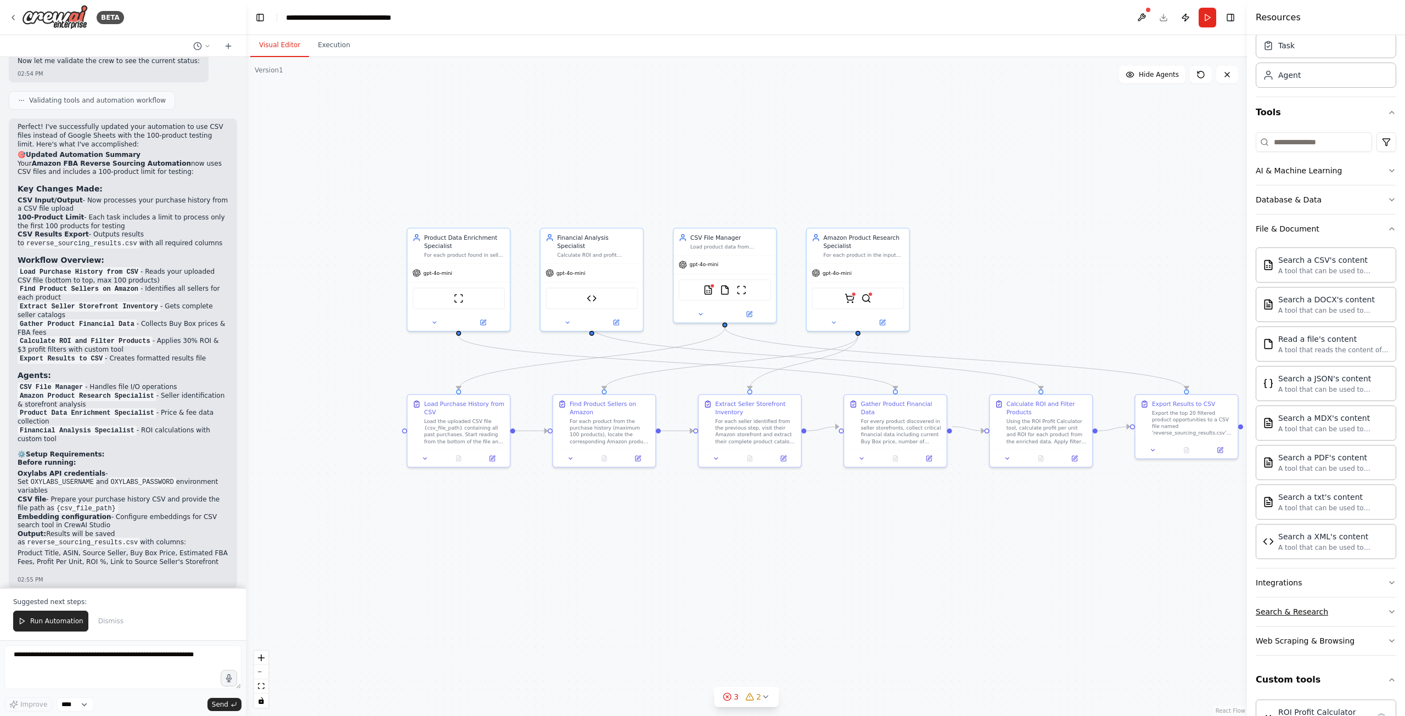
scroll to position [23, 0]
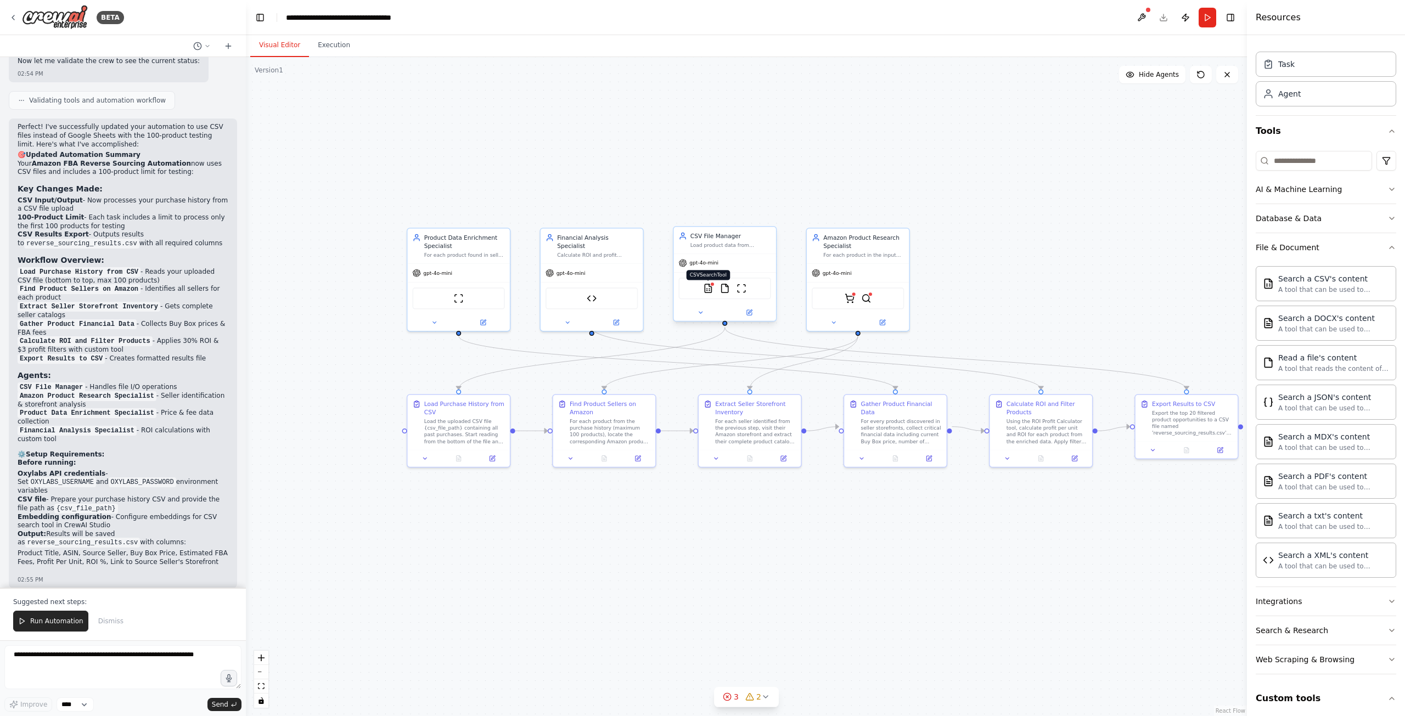
click at [708, 290] on img at bounding box center [708, 289] width 10 height 10
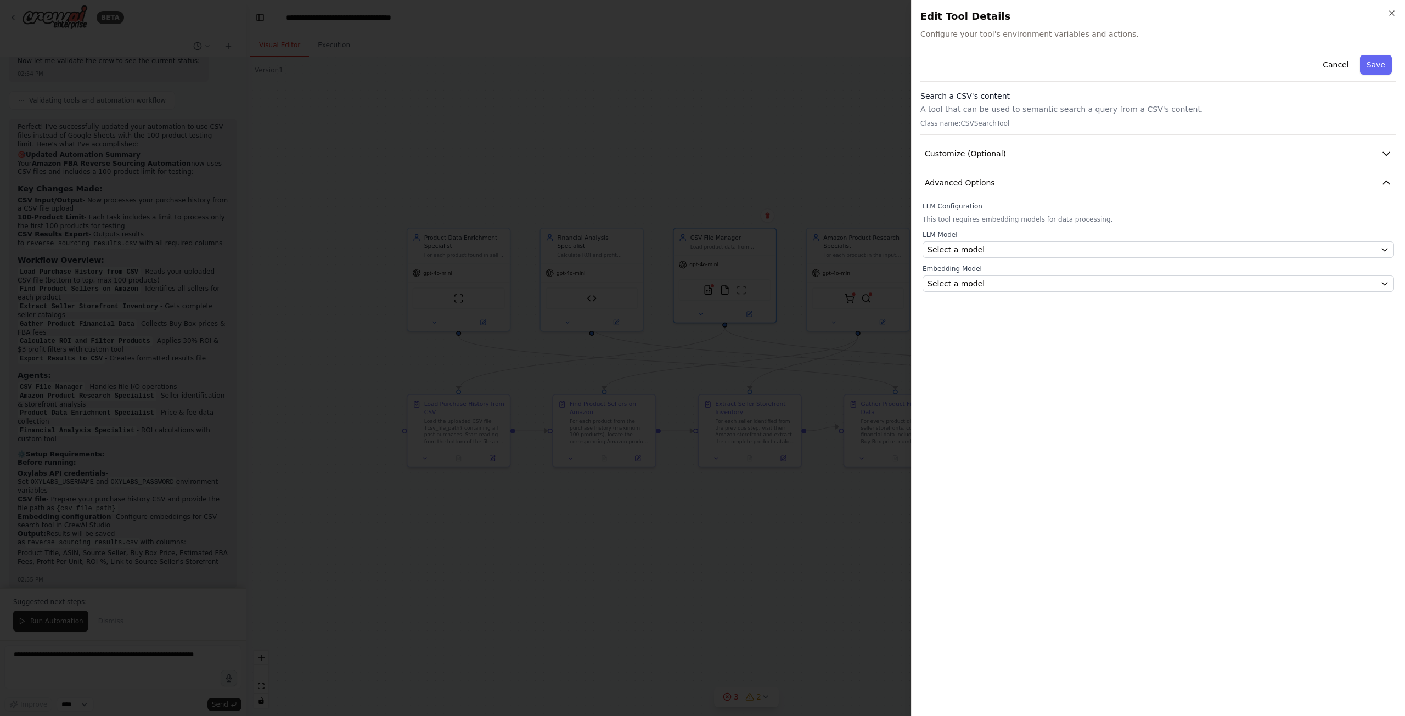
click at [727, 95] on div at bounding box center [702, 358] width 1405 height 716
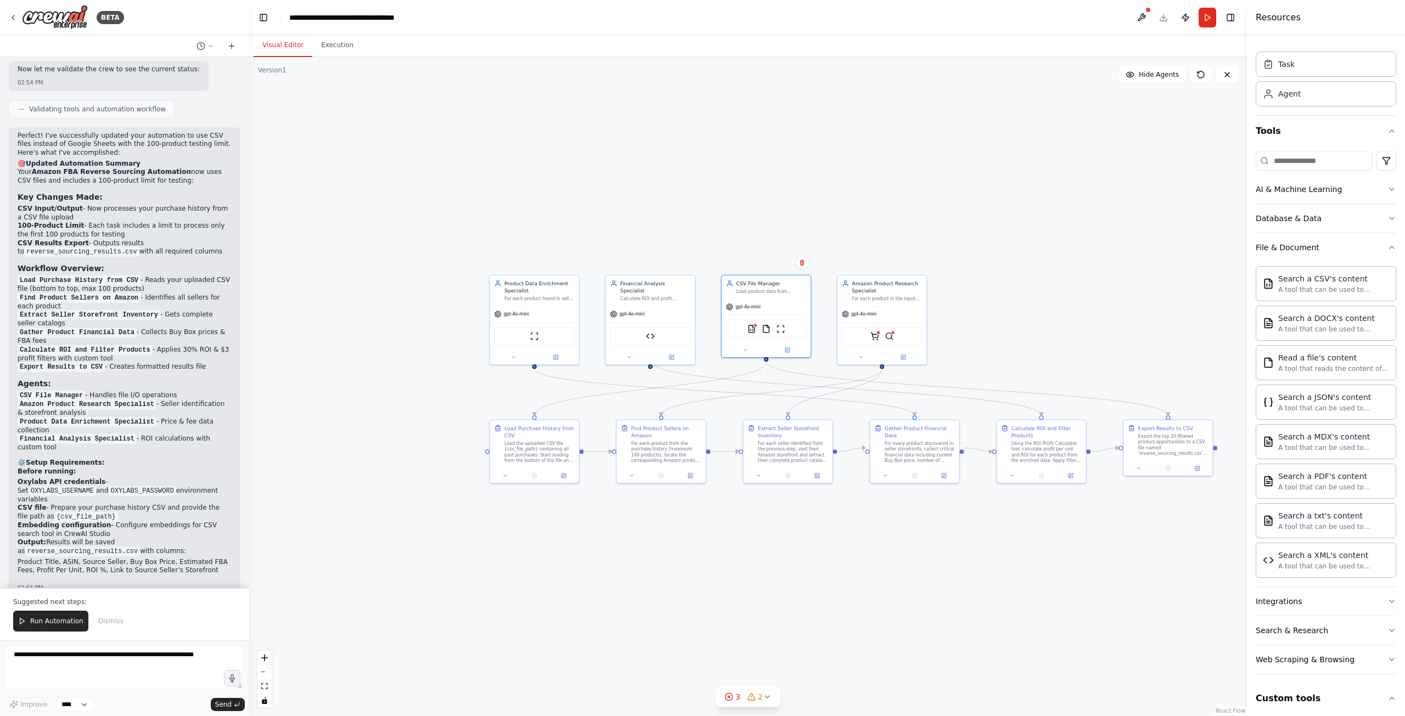
scroll to position [5714, 0]
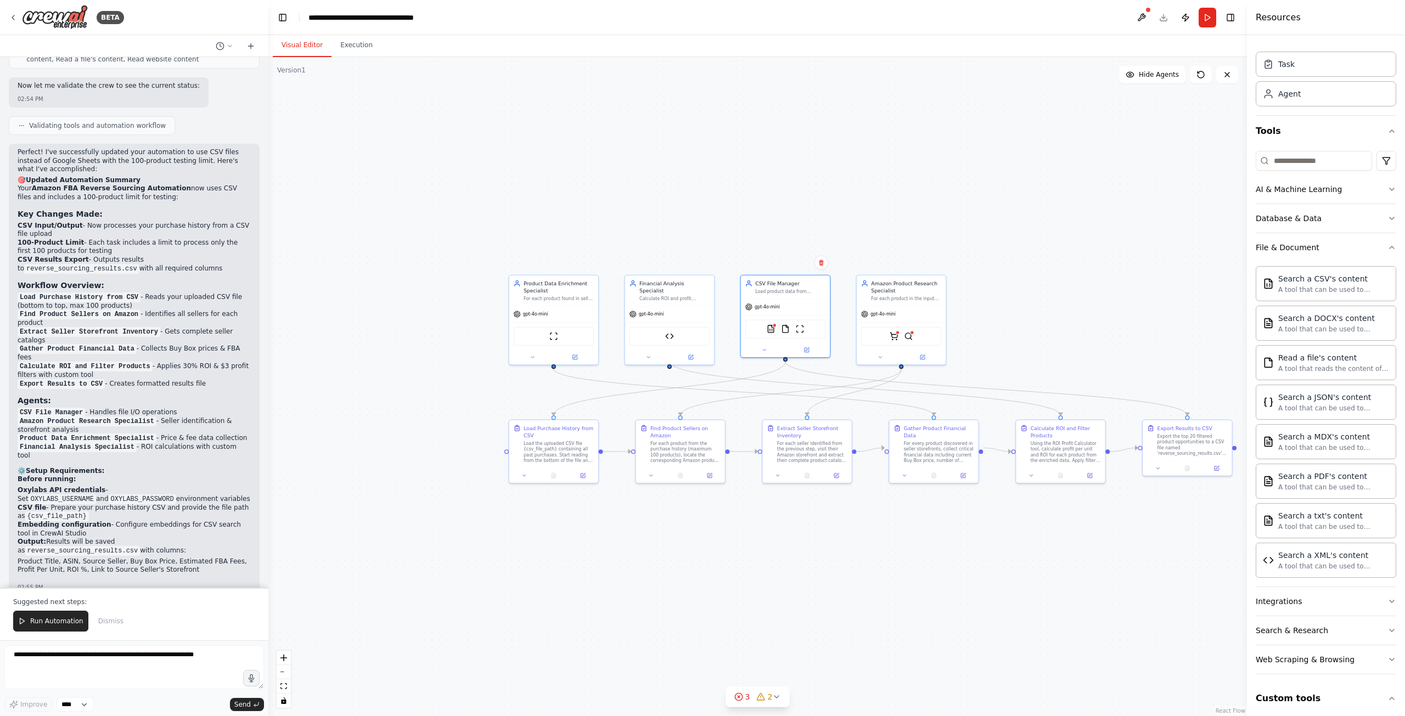
drag, startPoint x: 244, startPoint y: 510, endPoint x: 268, endPoint y: 553, distance: 49.9
click at [268, 553] on div "BETA Your task is to perform a reverse sourcing workflow using my Google Sheet …" at bounding box center [702, 358] width 1405 height 716
click at [58, 622] on span "Run Automation" at bounding box center [56, 621] width 53 height 9
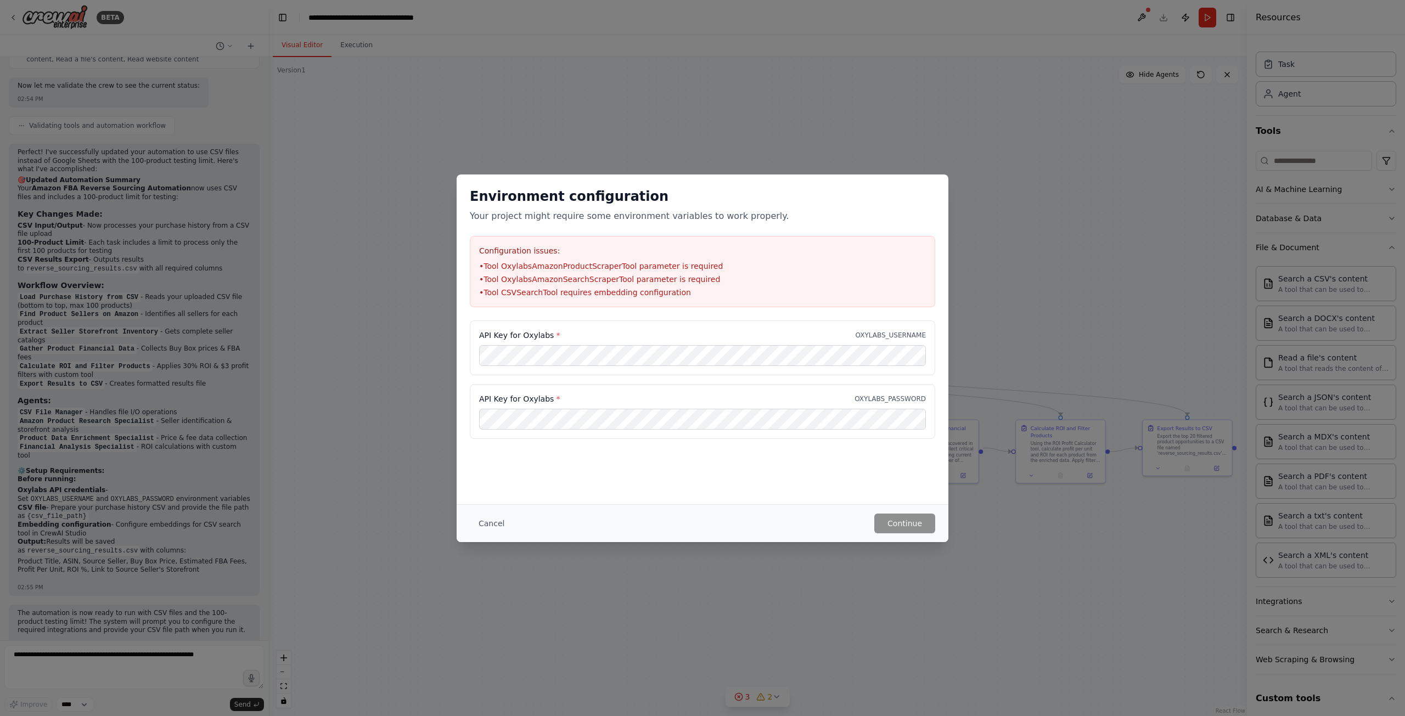
click at [575, 263] on li "• Tool OxylabsAmazonProductScraperTool parameter is required" at bounding box center [702, 266] width 447 height 11
